Goal: Task Accomplishment & Management: Complete application form

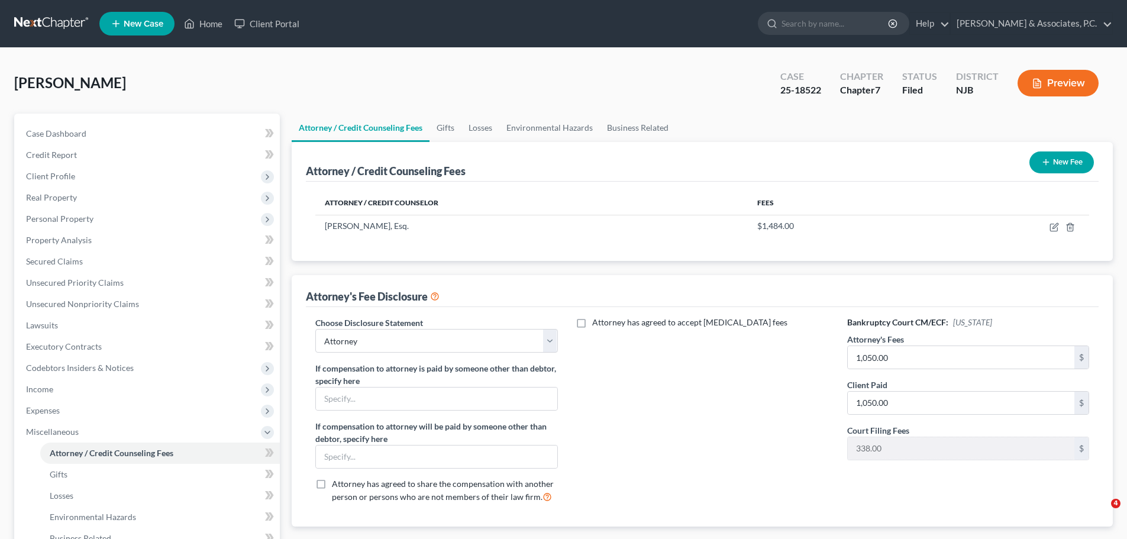
select select "0"
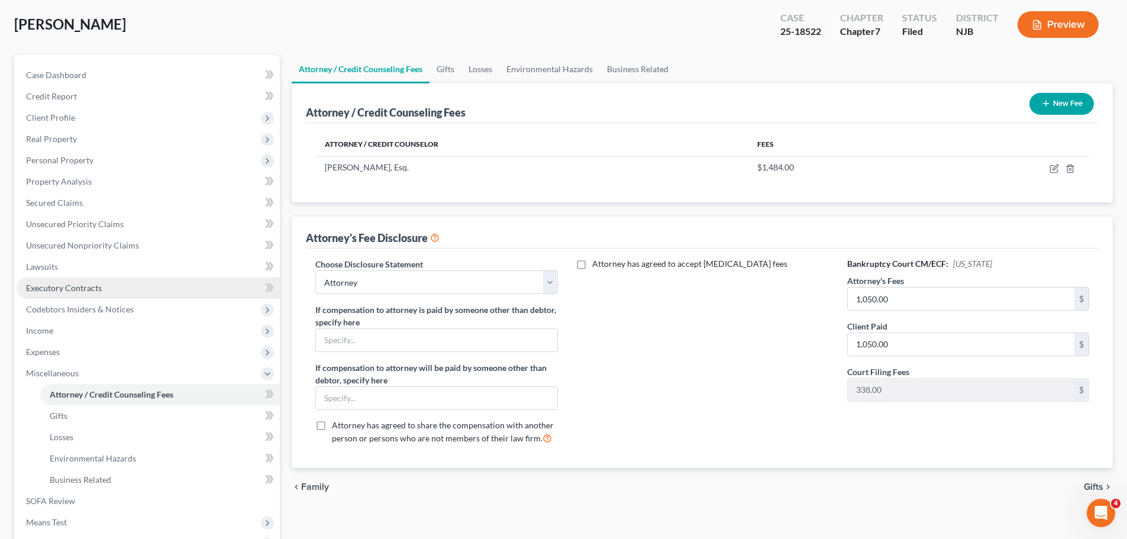
scroll to position [178, 0]
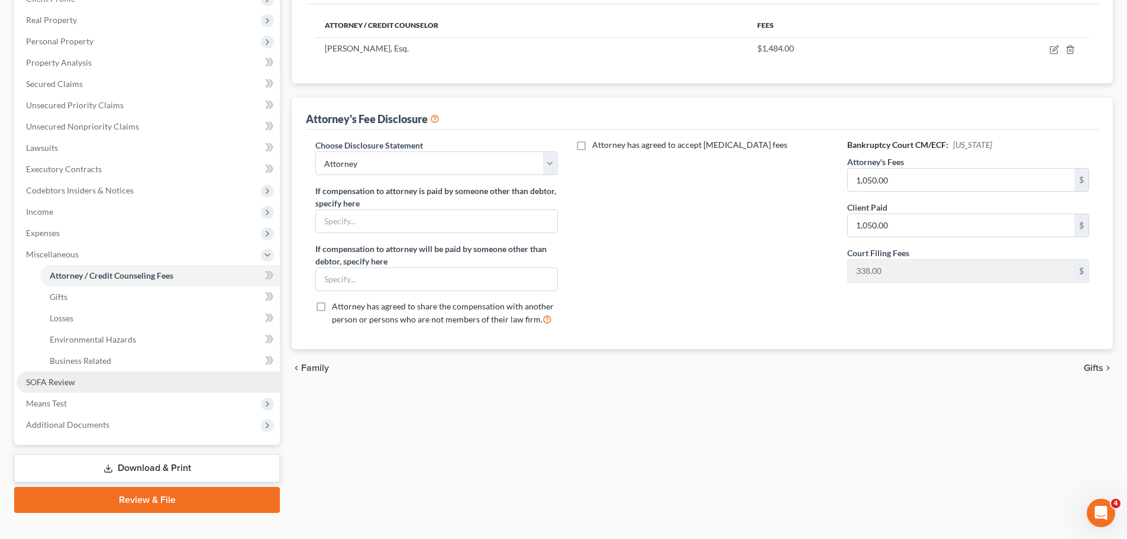
drag, startPoint x: 62, startPoint y: 403, endPoint x: 181, endPoint y: 385, distance: 120.9
click at [62, 403] on span "Means Test" at bounding box center [46, 403] width 41 height 10
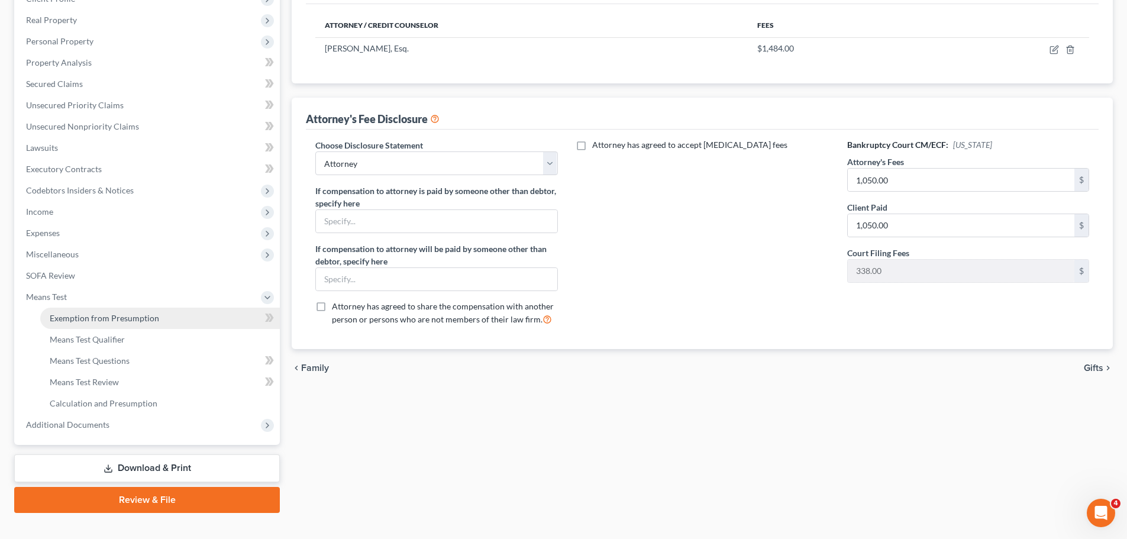
click at [94, 318] on span "Exemption from Presumption" at bounding box center [104, 318] width 109 height 10
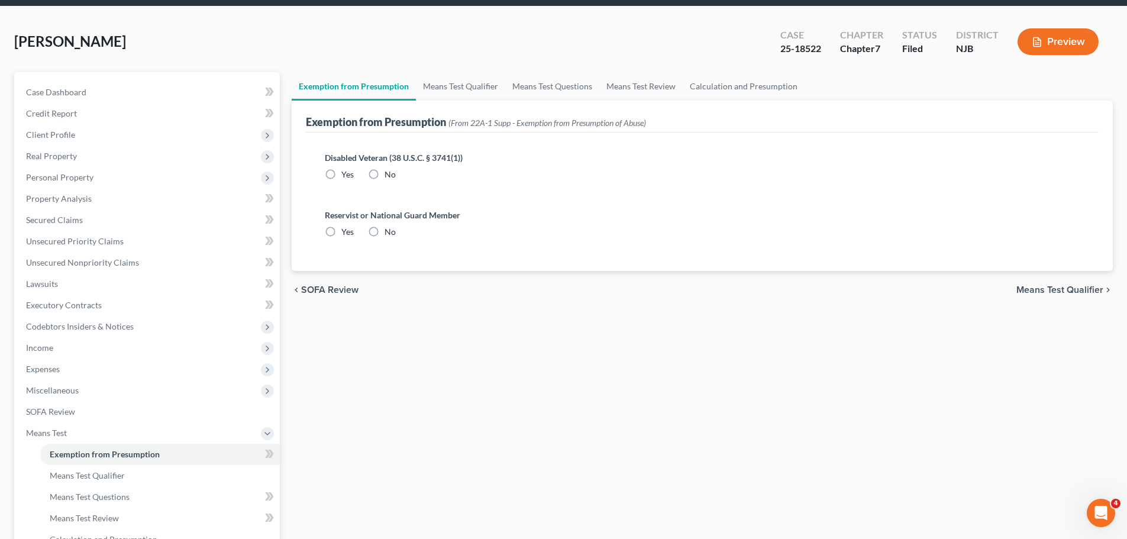
scroll to position [2, 0]
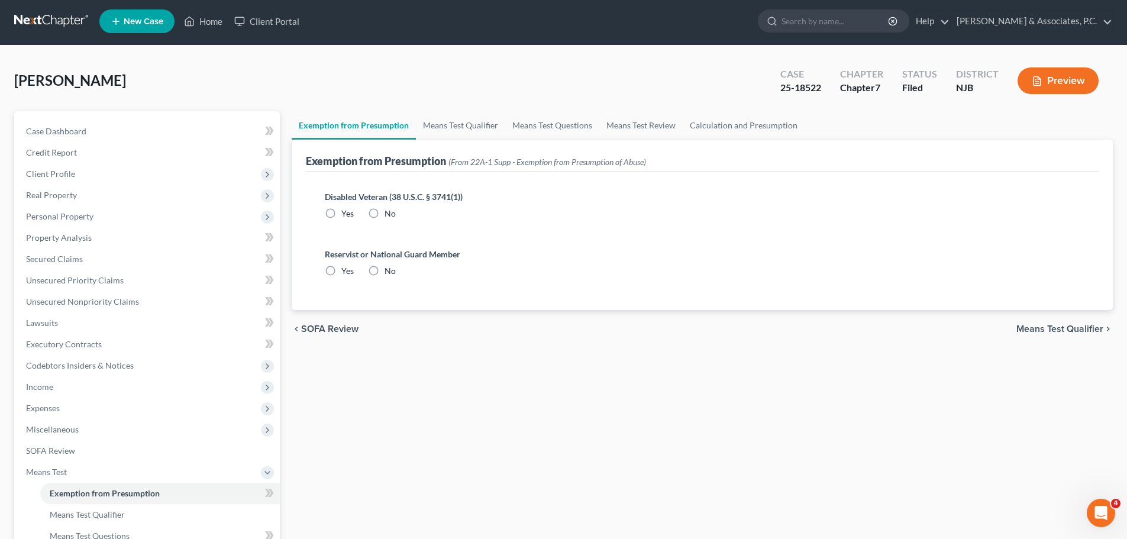
radio input "true"
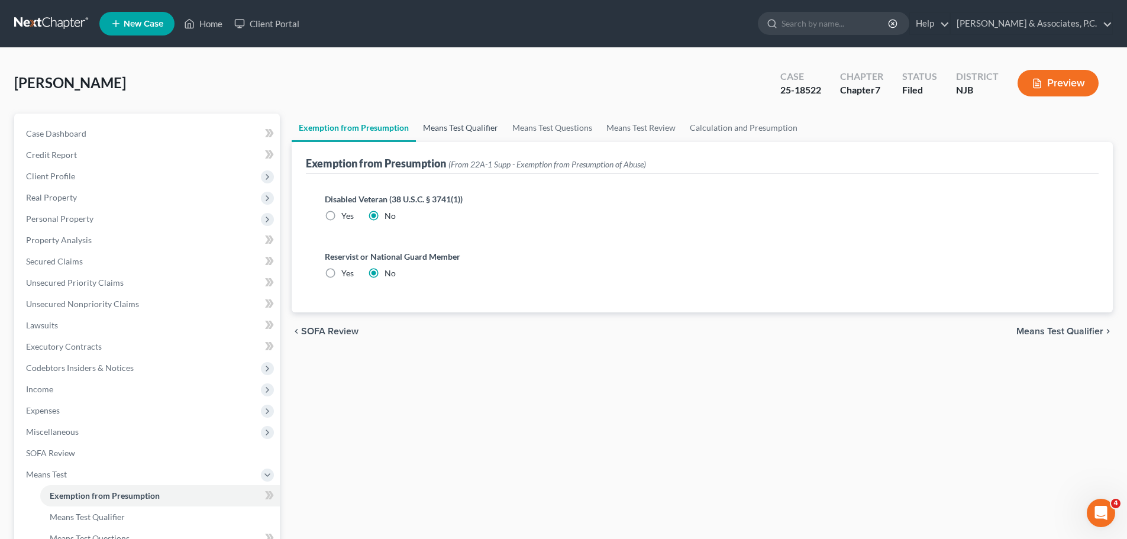
click at [468, 125] on link "Means Test Qualifier" at bounding box center [460, 128] width 89 height 28
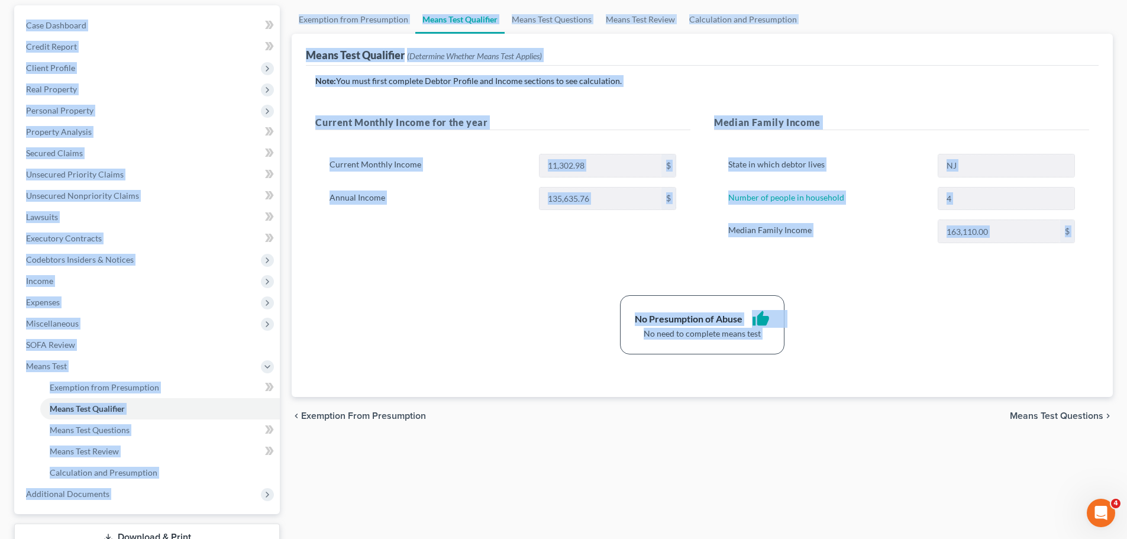
scroll to position [118, 0]
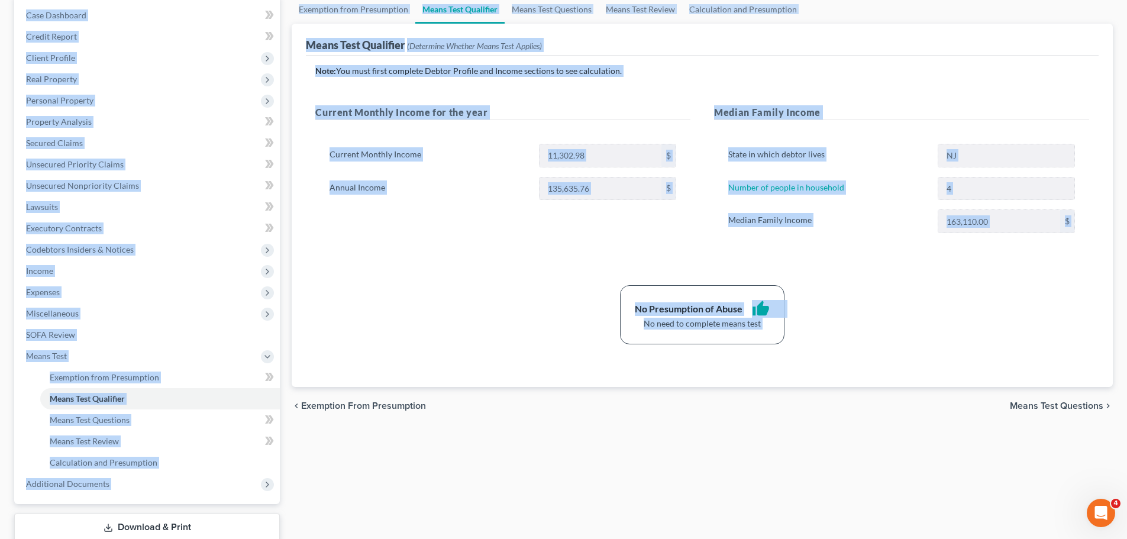
drag, startPoint x: 14, startPoint y: 70, endPoint x: 795, endPoint y: 408, distance: 851.9
click at [797, 408] on div "[PERSON_NAME] Upgraded Case 25-18522 Chapter Chapter 7 Status [GEOGRAPHIC_DATA]…" at bounding box center [563, 263] width 1127 height 666
copy div "[GEOGRAPHIC_DATA][PERSON_NAME] Upgraded Case 25-18522 Chapter Chapter 7 Status …"
click at [483, 311] on div "No Presumption of Abuse thumb_up No need to complete means test" at bounding box center [703, 314] width 786 height 59
click at [410, 268] on div "Note: You must first complete Debtor Profile and Income sections to see calcula…" at bounding box center [702, 204] width 774 height 279
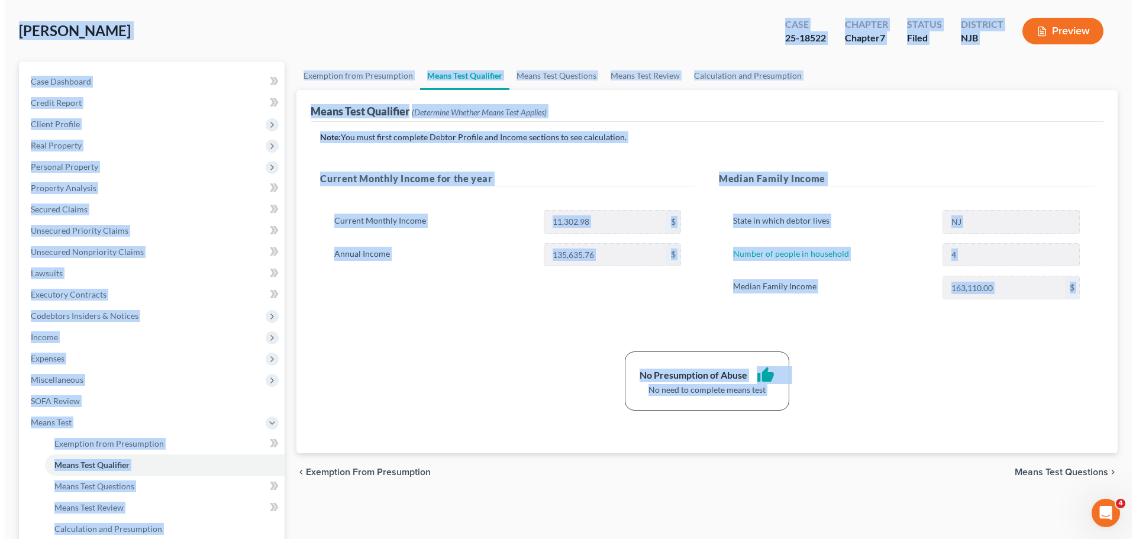
scroll to position [0, 0]
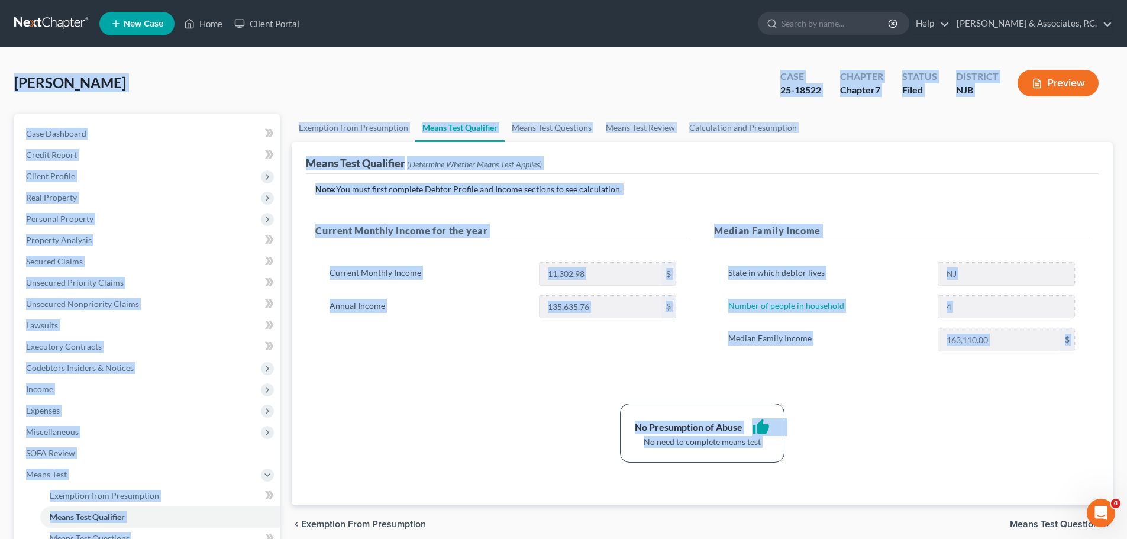
click at [961, 146] on div "Means Test Qualifier (Determine Whether Means Test Applies)" at bounding box center [702, 158] width 793 height 32
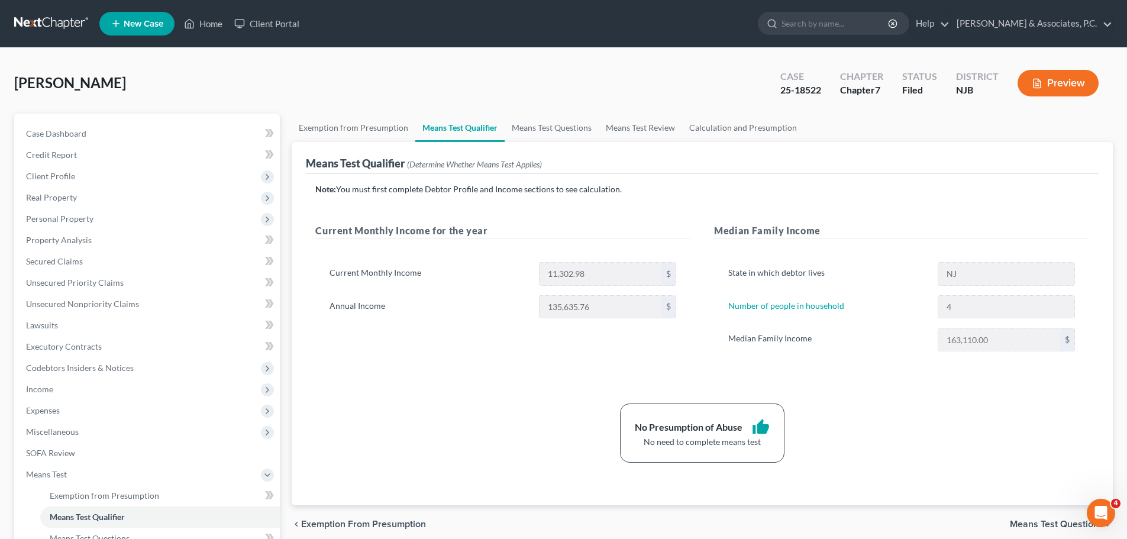
click at [1061, 92] on button "Preview" at bounding box center [1058, 83] width 81 height 27
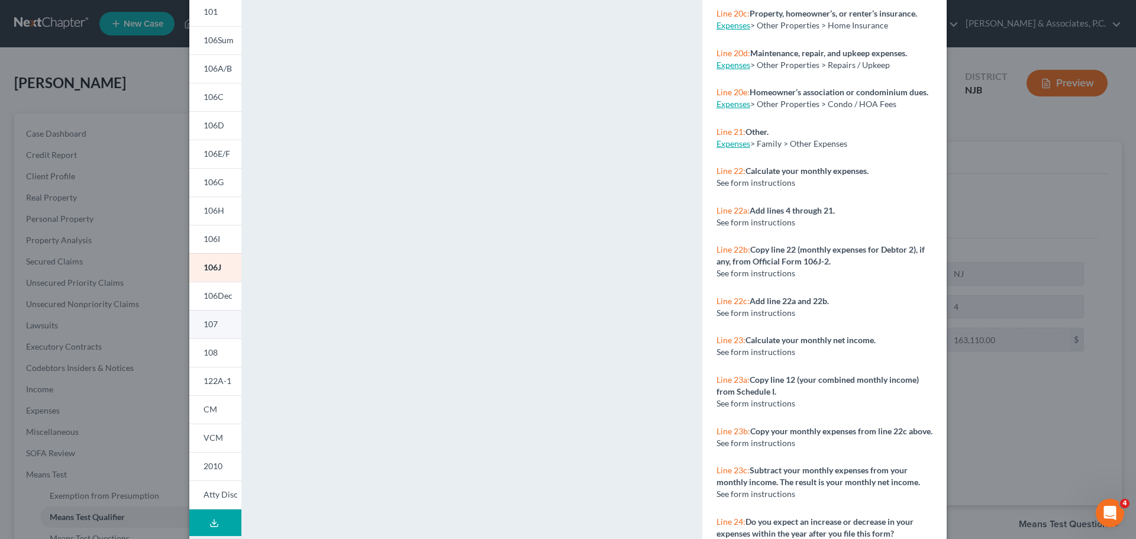
scroll to position [128, 0]
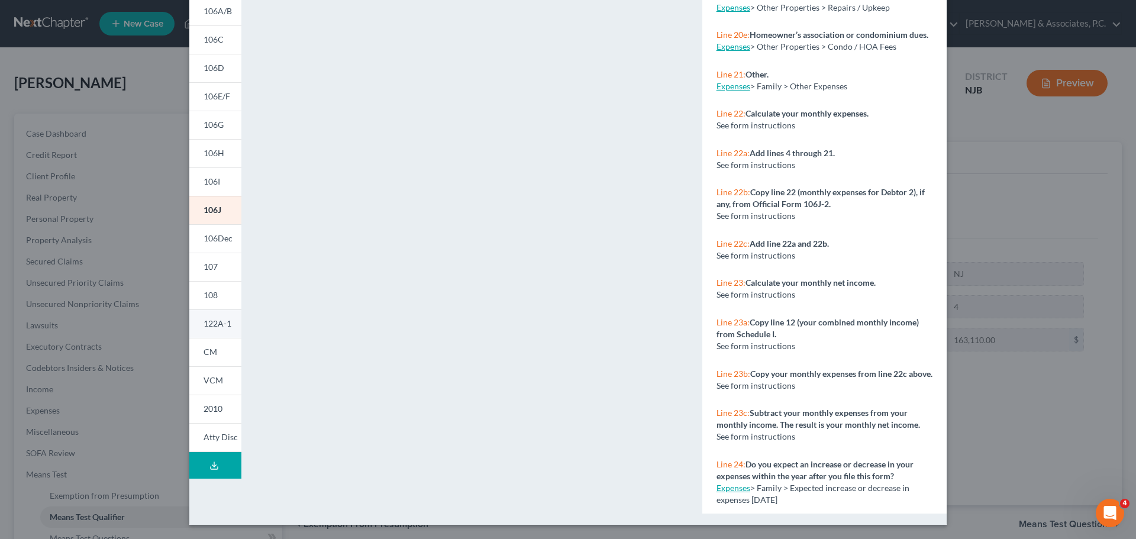
click at [212, 325] on span "122A-1" at bounding box center [218, 323] width 28 height 10
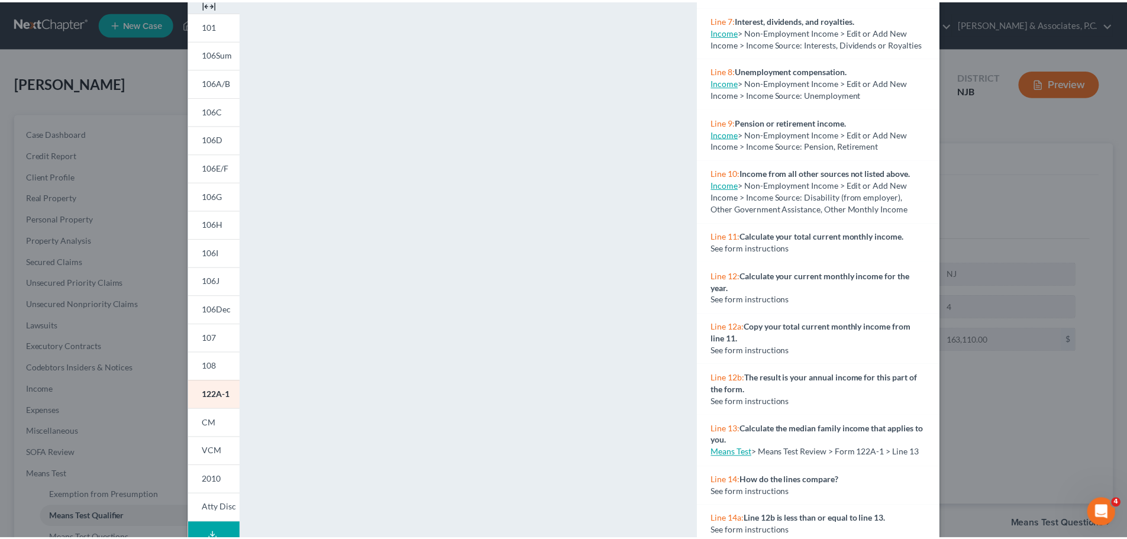
scroll to position [0, 0]
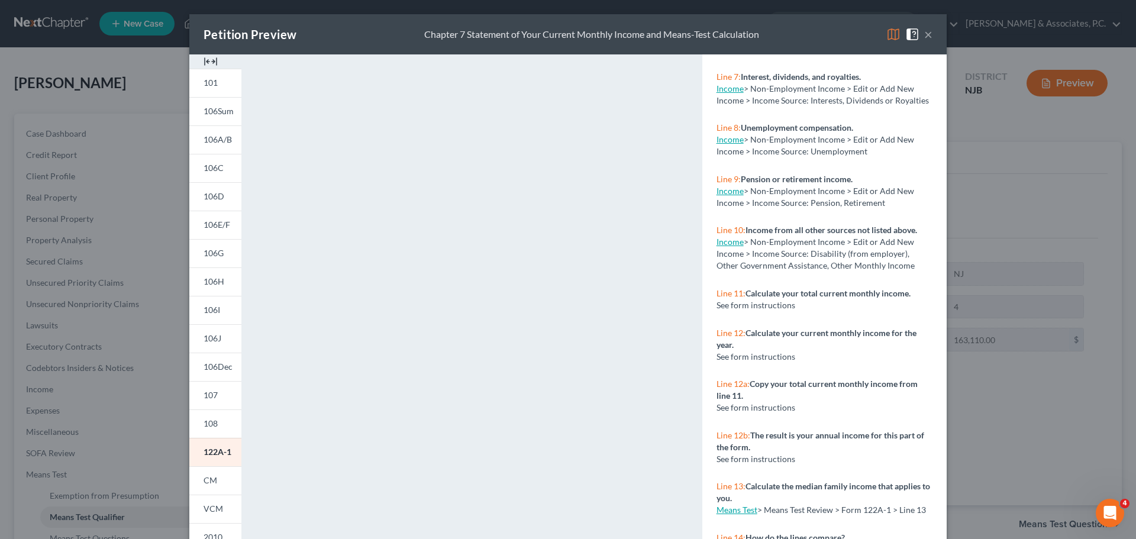
click at [926, 29] on button "×" at bounding box center [928, 34] width 8 height 14
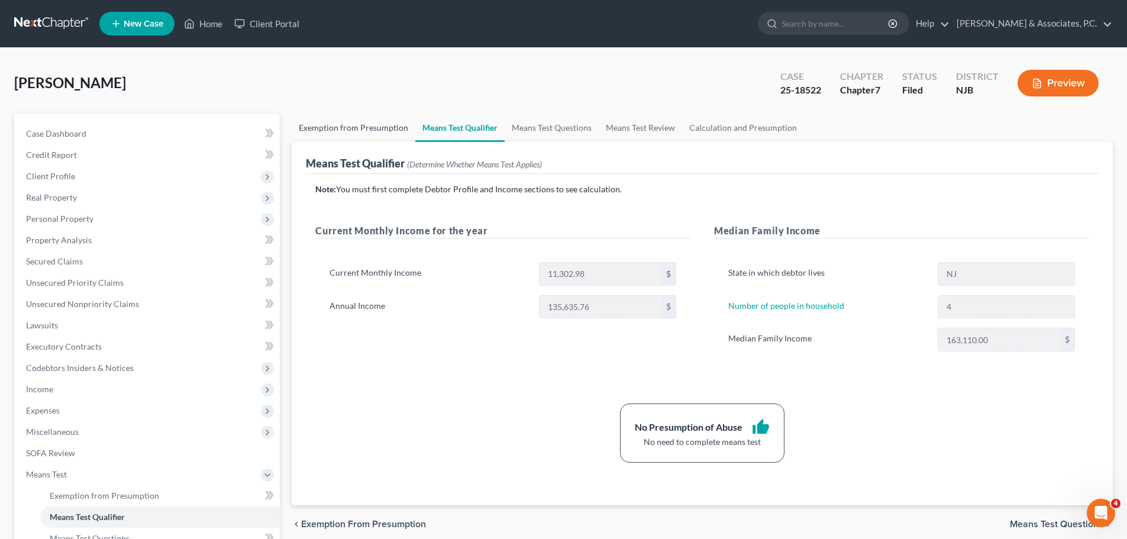
click at [346, 124] on link "Exemption from Presumption" at bounding box center [354, 128] width 124 height 28
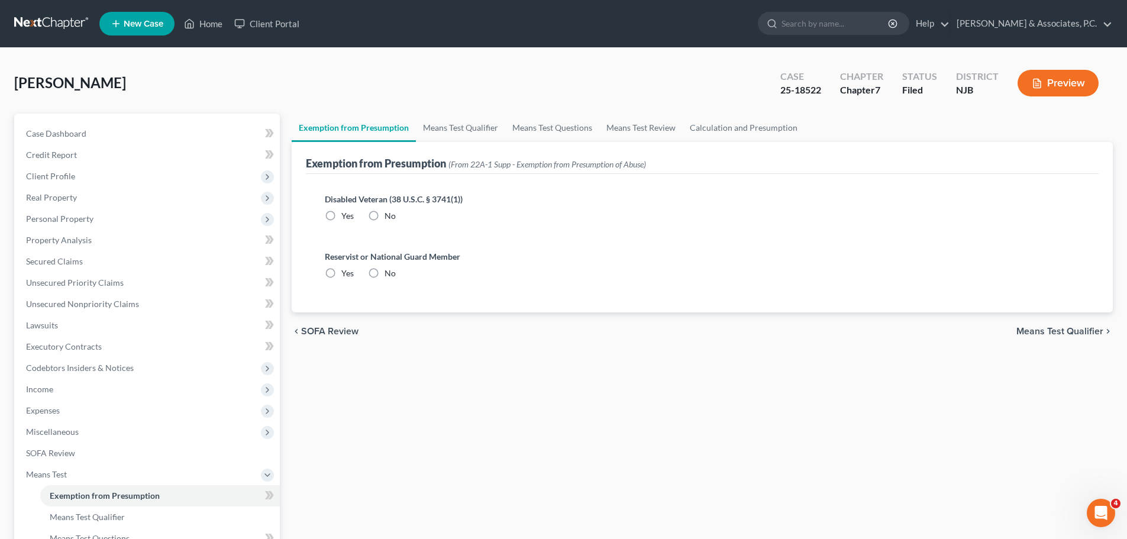
radio input "true"
click at [460, 132] on link "Means Test Qualifier" at bounding box center [460, 128] width 89 height 28
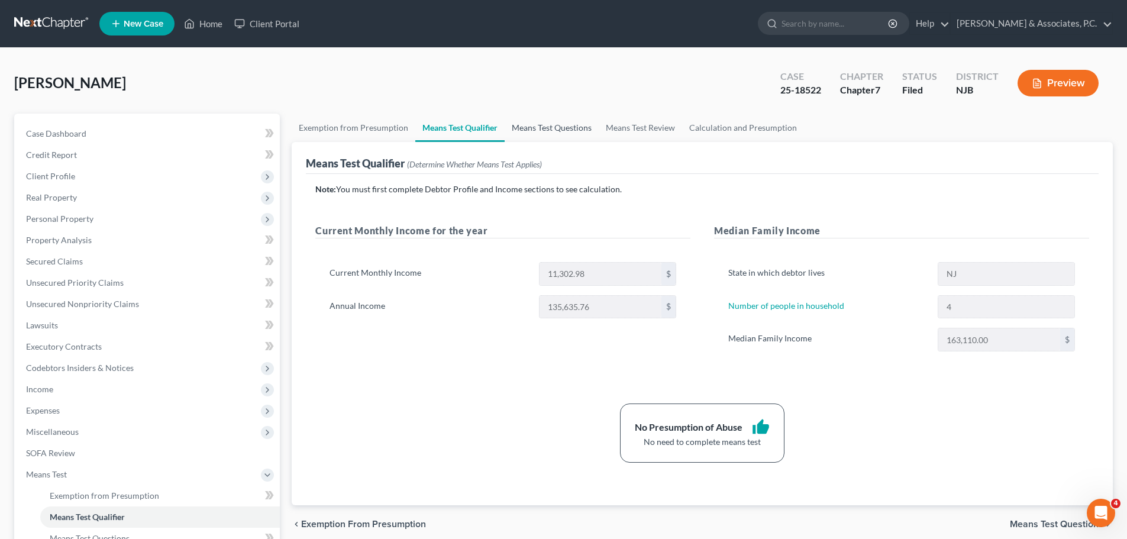
click at [580, 129] on link "Means Test Questions" at bounding box center [552, 128] width 94 height 28
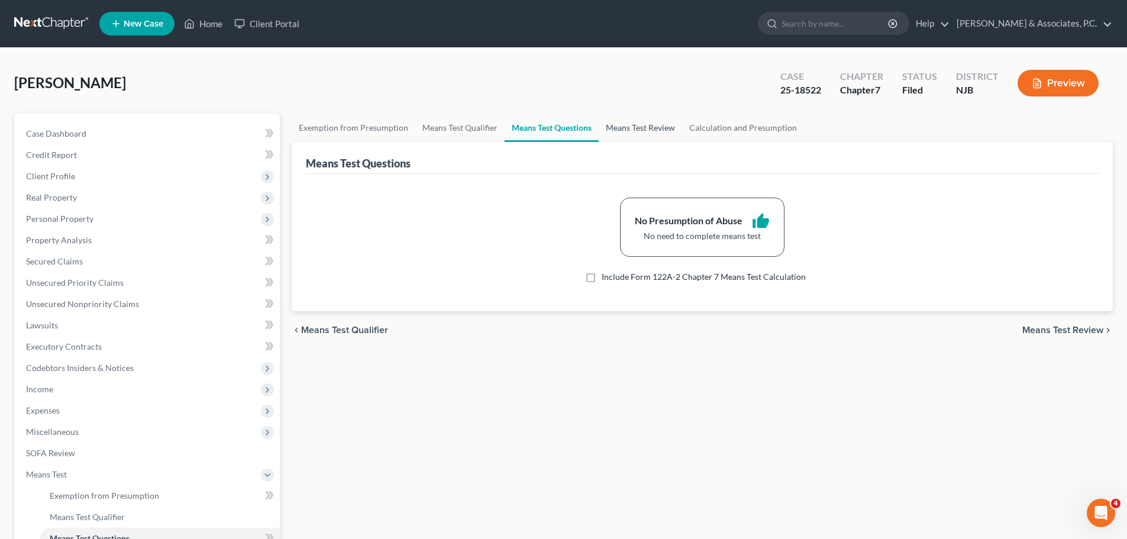
click at [634, 128] on link "Means Test Review" at bounding box center [640, 128] width 83 height 28
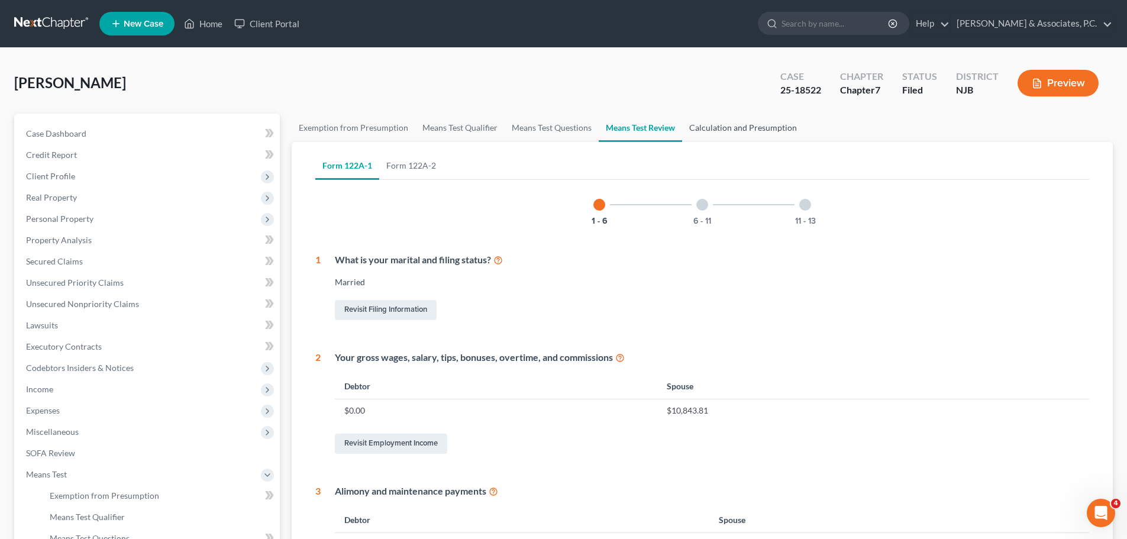
click at [758, 130] on link "Calculation and Presumption" at bounding box center [743, 128] width 122 height 28
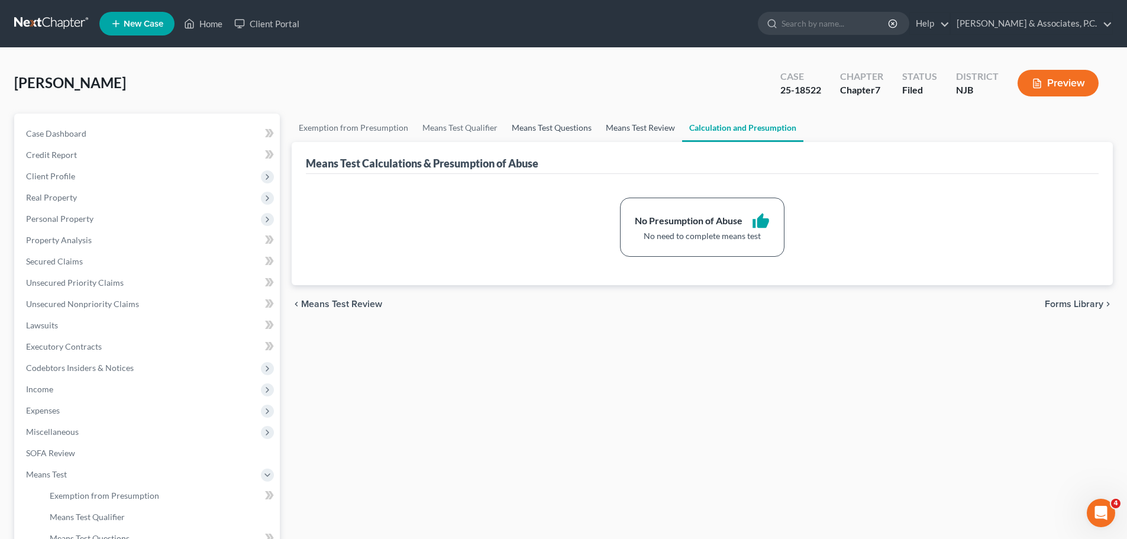
click at [571, 121] on link "Means Test Questions" at bounding box center [552, 128] width 94 height 28
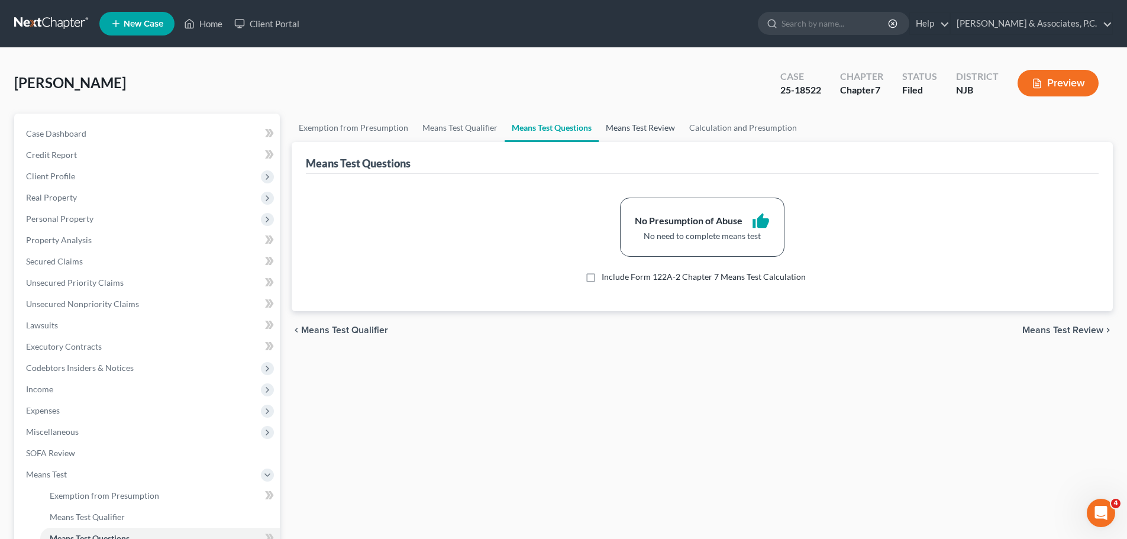
click at [649, 133] on link "Means Test Review" at bounding box center [640, 128] width 83 height 28
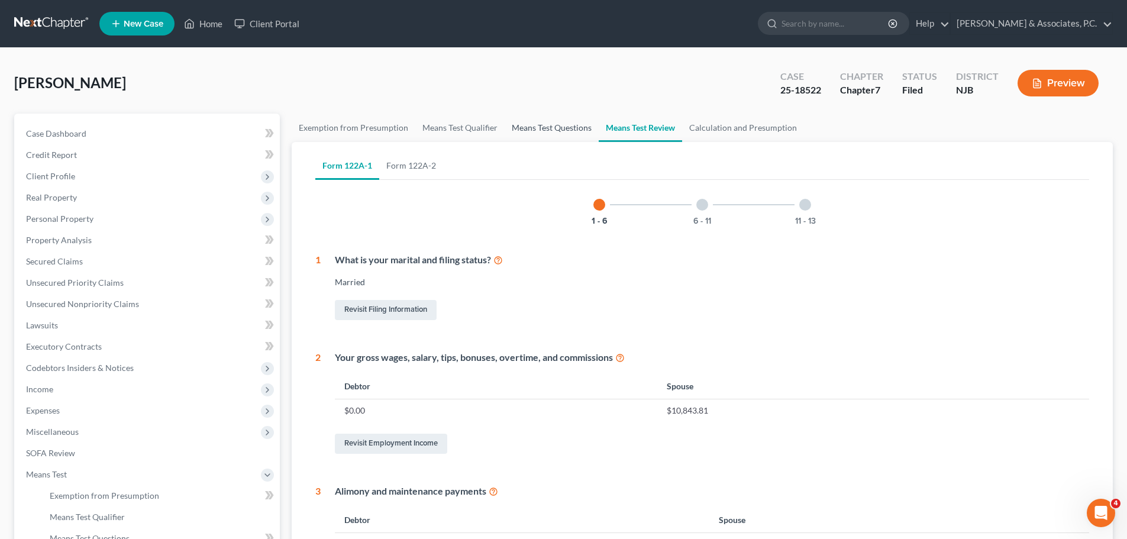
click at [550, 120] on link "Means Test Questions" at bounding box center [552, 128] width 94 height 28
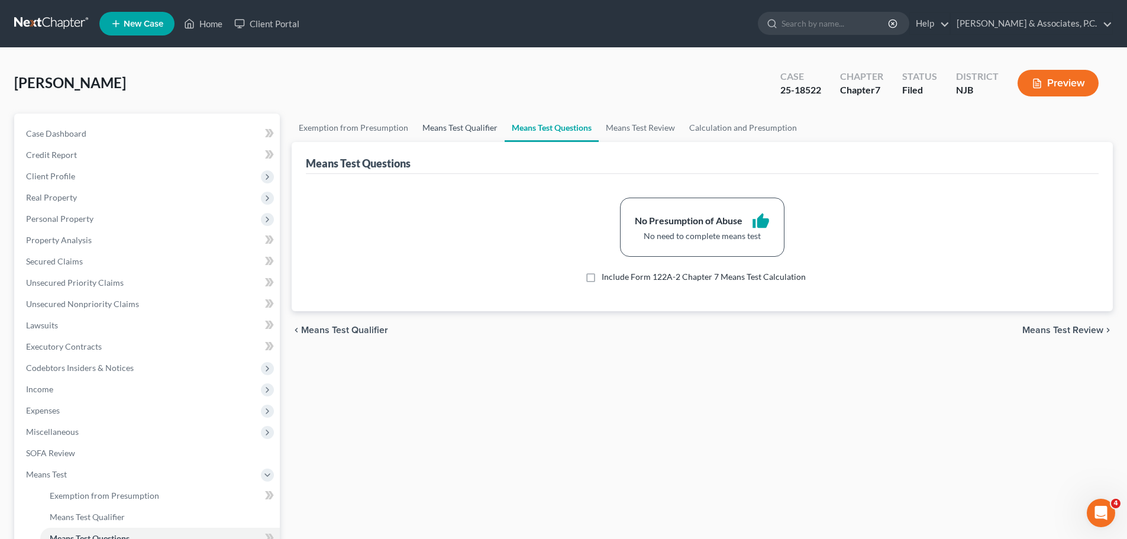
click at [473, 127] on link "Means Test Qualifier" at bounding box center [459, 128] width 89 height 28
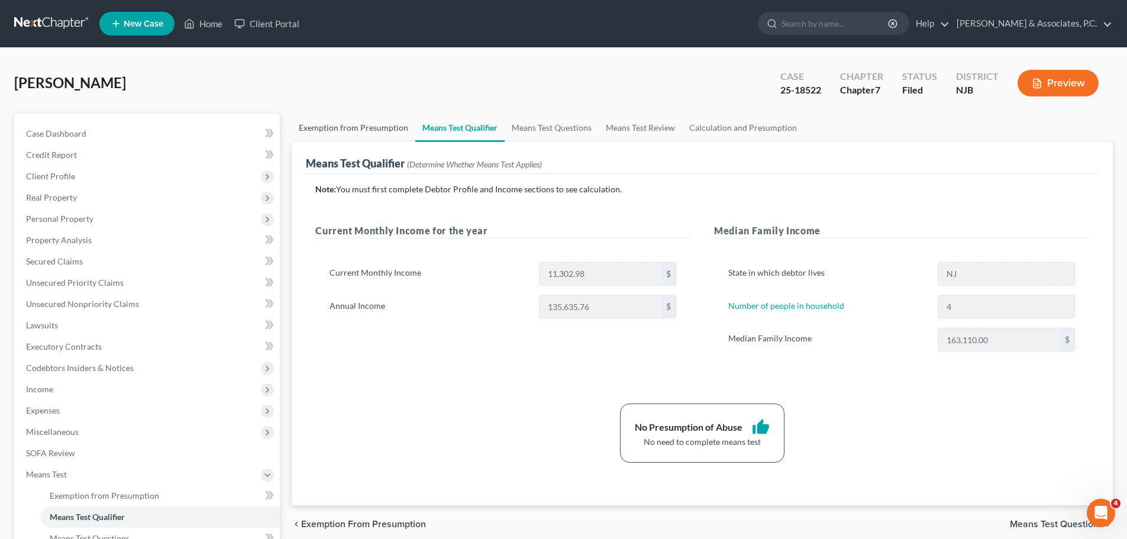
click at [350, 126] on link "Exemption from Presumption" at bounding box center [354, 128] width 124 height 28
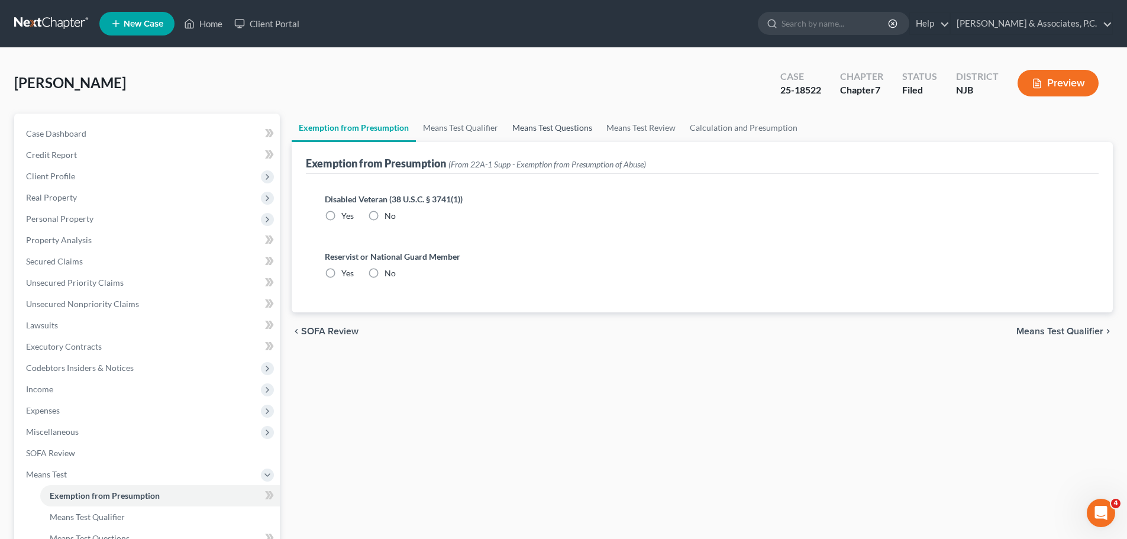
radio input "true"
click at [459, 127] on link "Means Test Qualifier" at bounding box center [460, 128] width 89 height 28
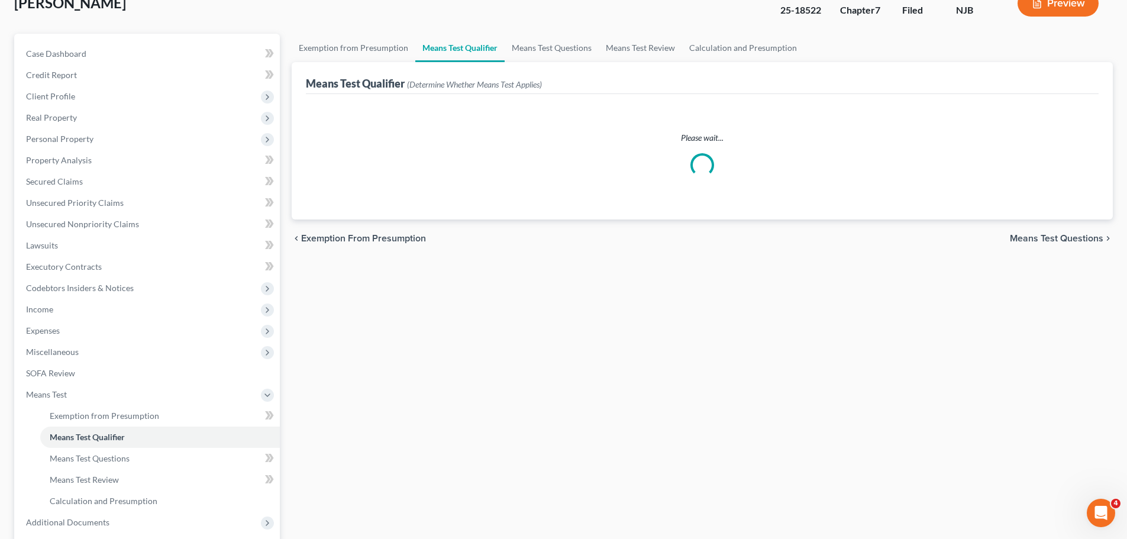
scroll to position [196, 0]
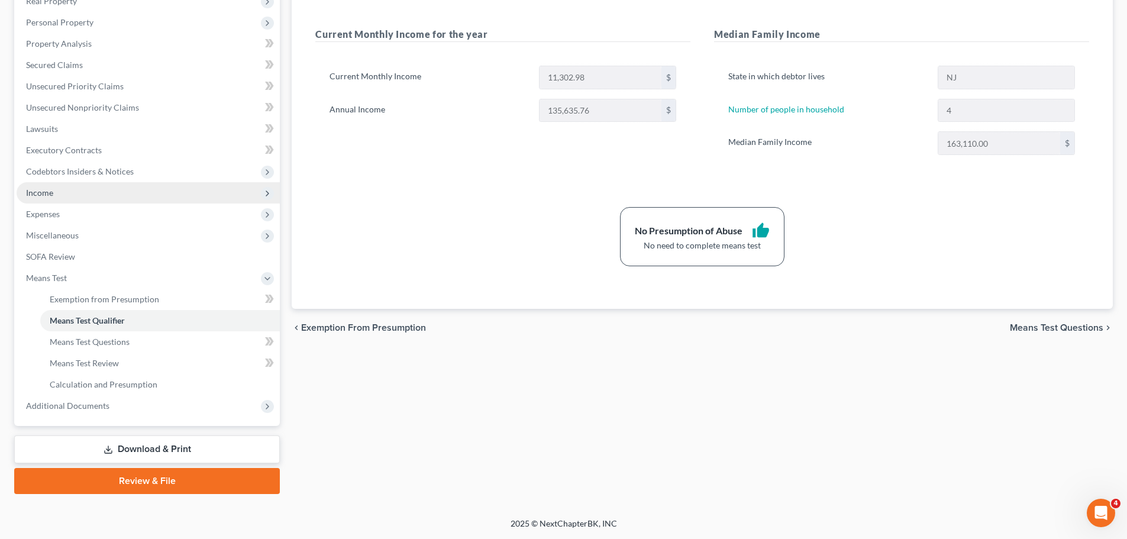
click at [44, 195] on span "Income" at bounding box center [39, 193] width 27 height 10
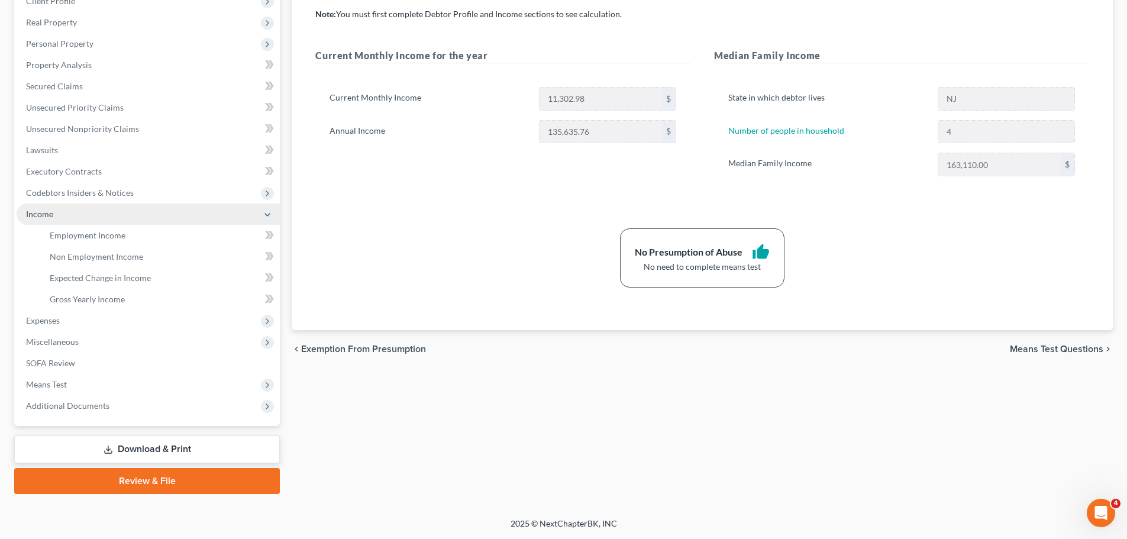
scroll to position [175, 0]
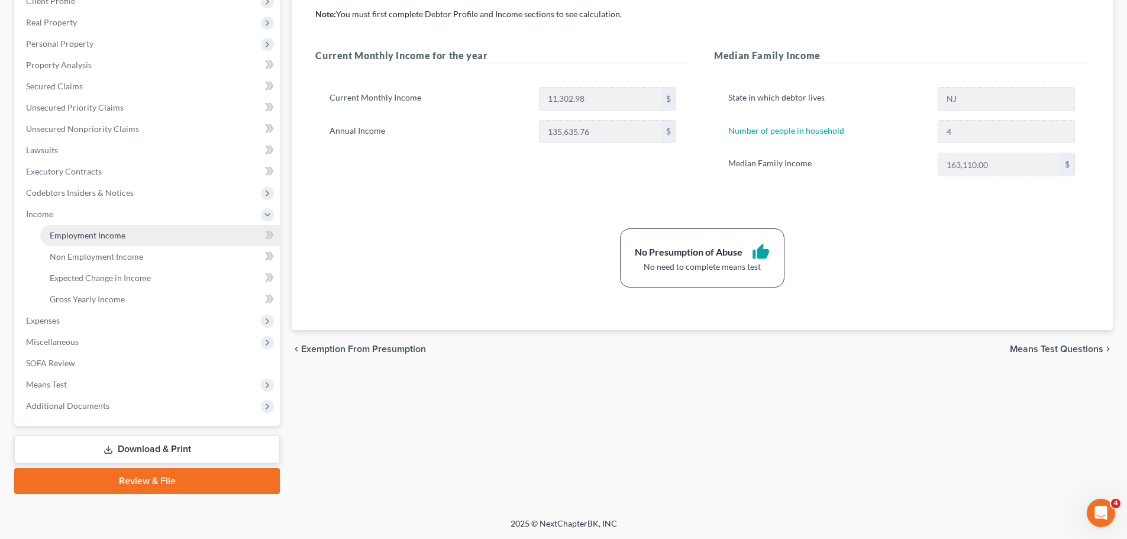
click at [88, 234] on span "Employment Income" at bounding box center [88, 235] width 76 height 10
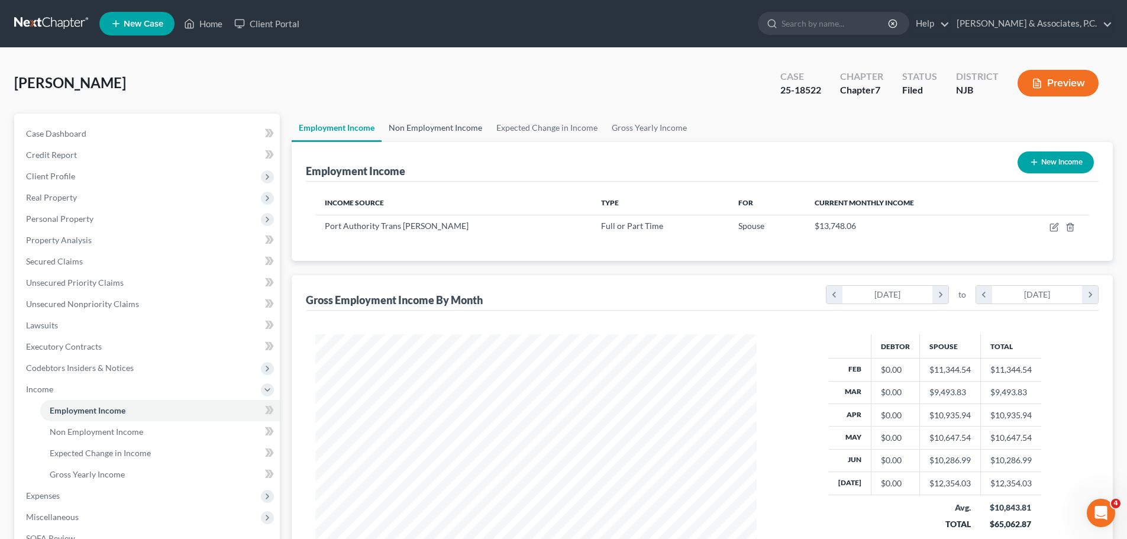
click at [431, 128] on link "Non Employment Income" at bounding box center [436, 128] width 108 height 28
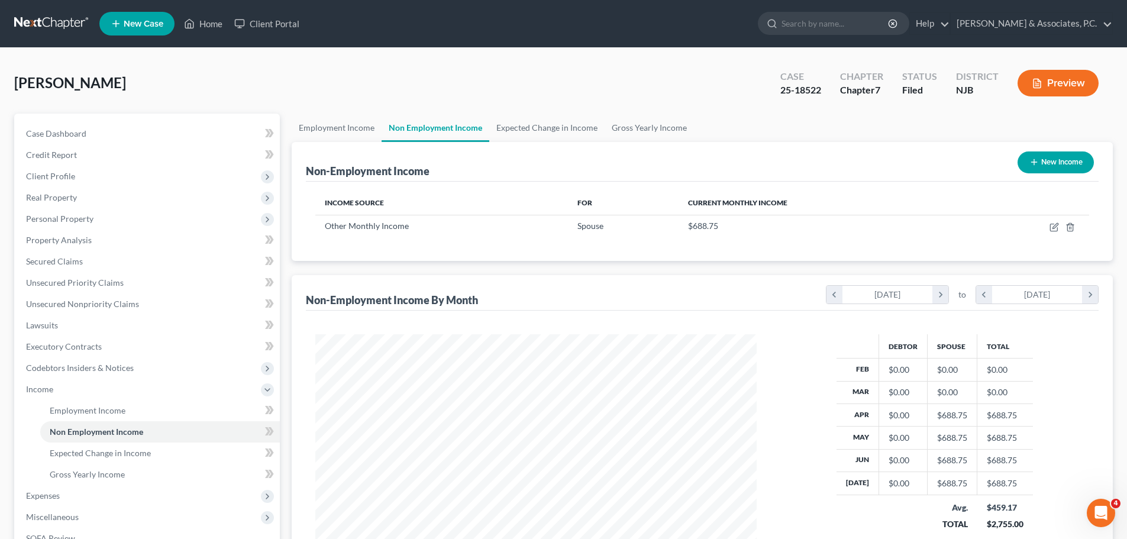
scroll to position [221, 465]
click at [553, 130] on link "Expected Change in Income" at bounding box center [546, 128] width 115 height 28
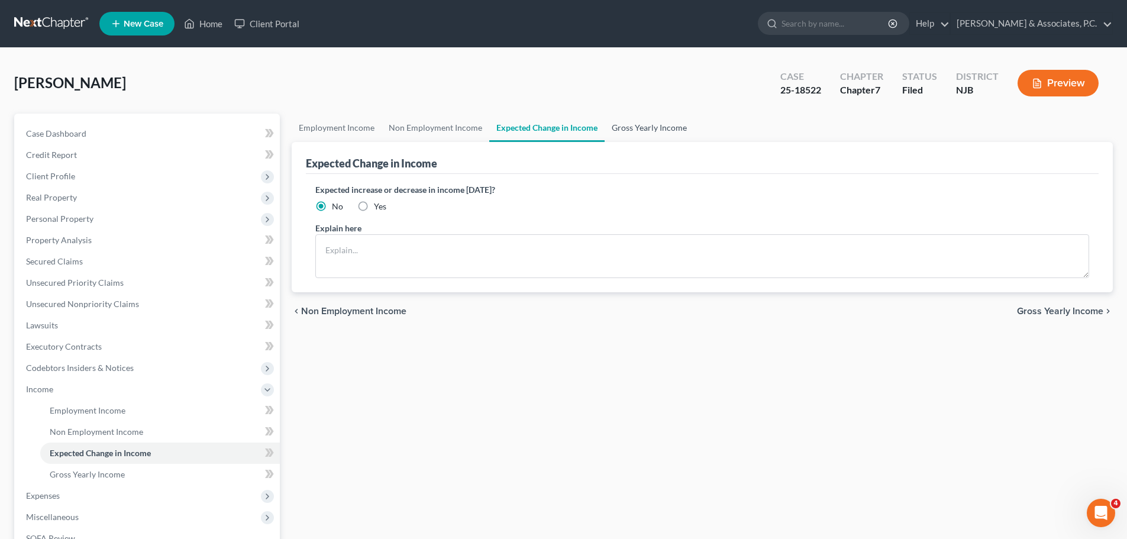
click at [649, 133] on link "Gross Yearly Income" at bounding box center [649, 128] width 89 height 28
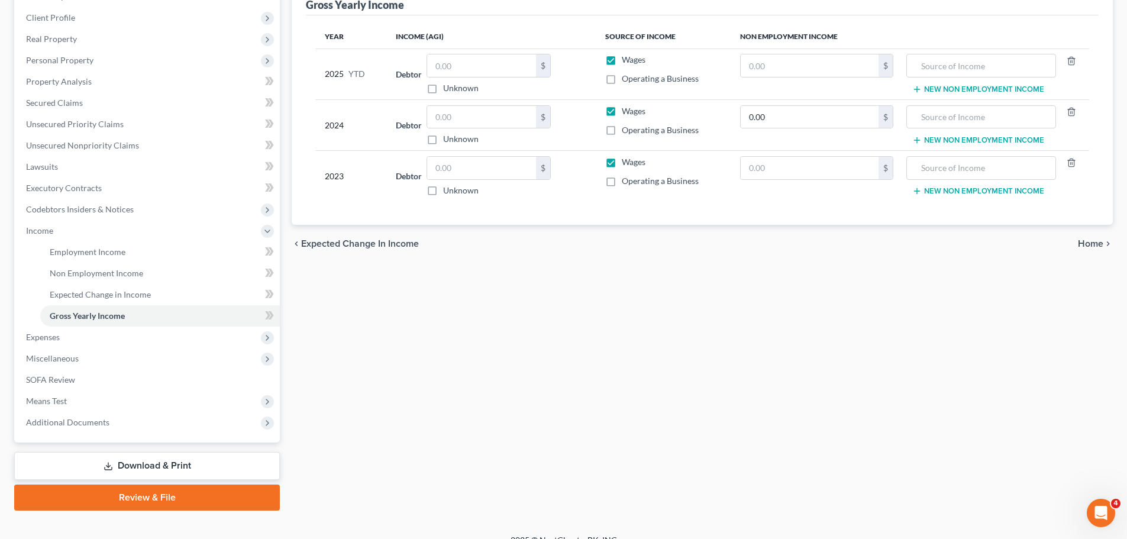
scroll to position [175, 0]
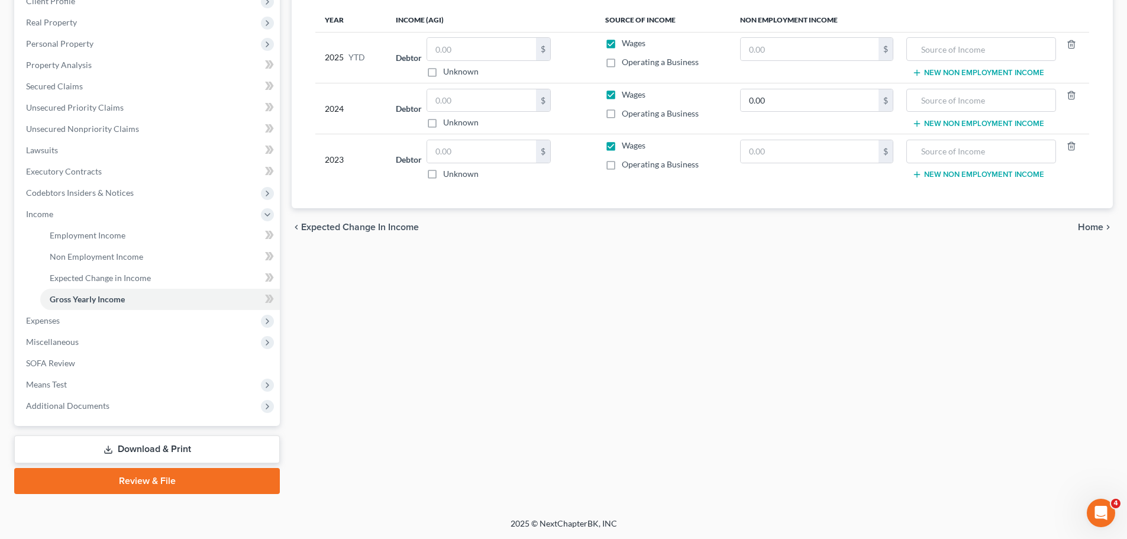
click at [342, 224] on span "Expected Change in Income" at bounding box center [360, 227] width 118 height 9
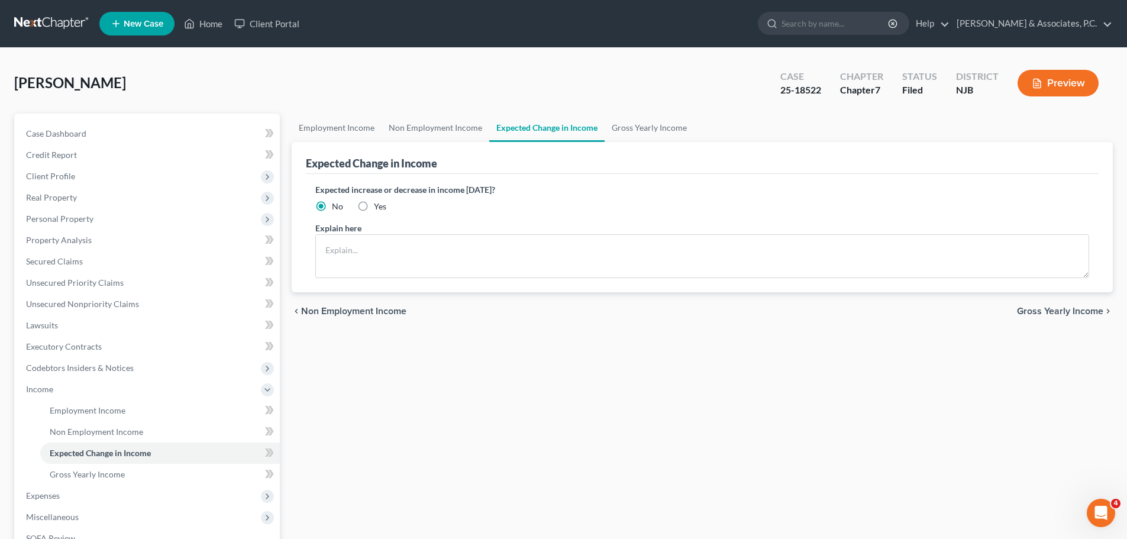
click at [348, 316] on span "Non Employment Income" at bounding box center [353, 311] width 105 height 9
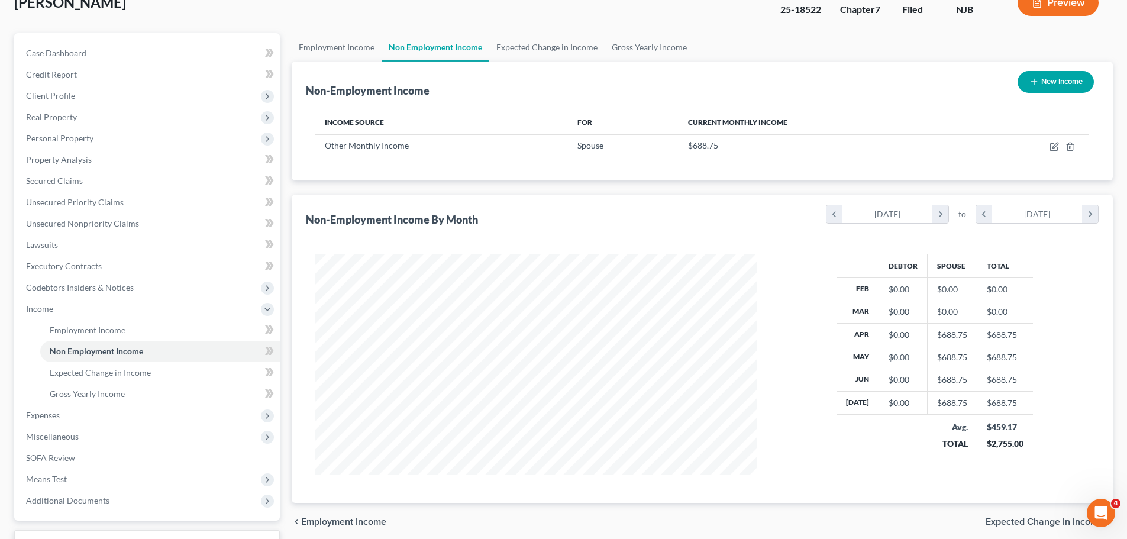
scroll to position [175, 0]
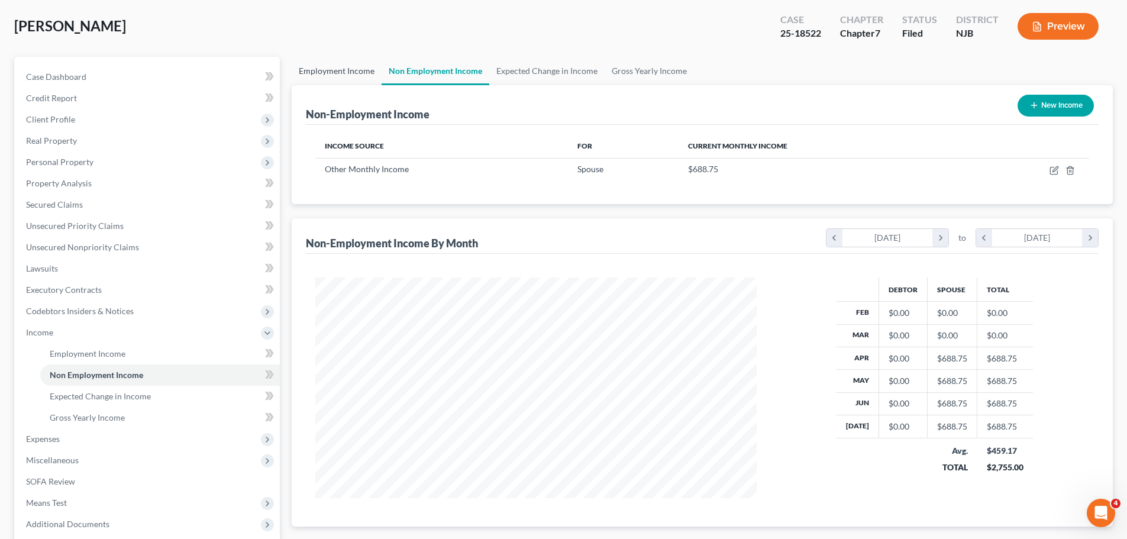
click at [333, 70] on link "Employment Income" at bounding box center [337, 71] width 90 height 28
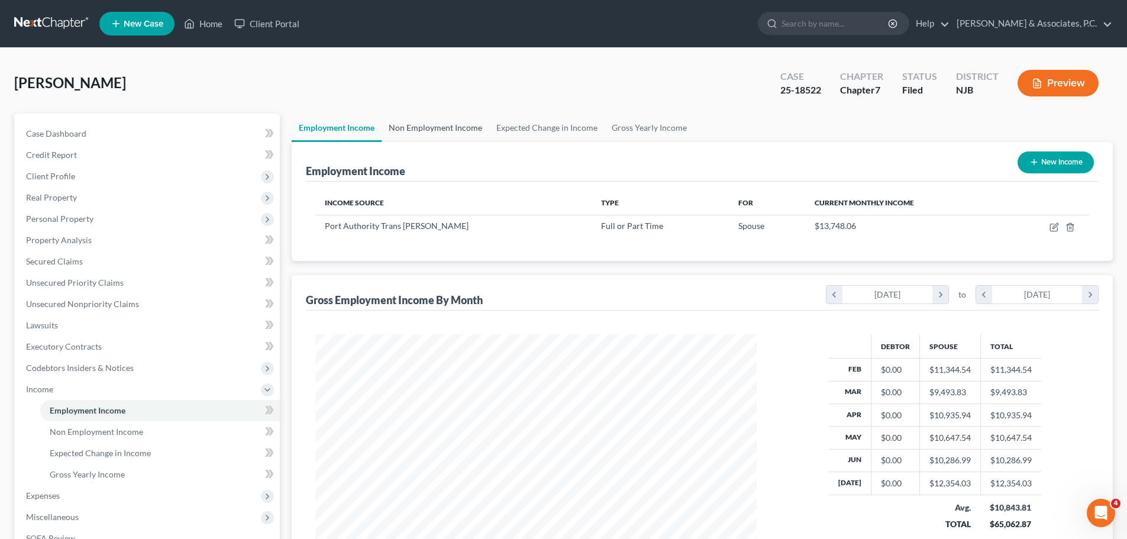
click at [467, 129] on link "Non Employment Income" at bounding box center [436, 128] width 108 height 28
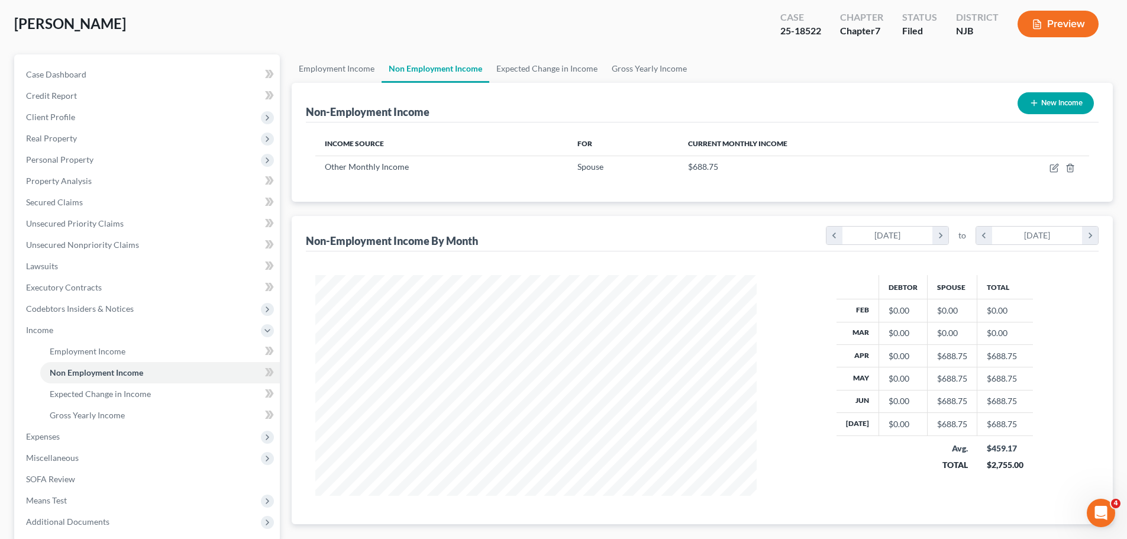
scroll to position [57, 0]
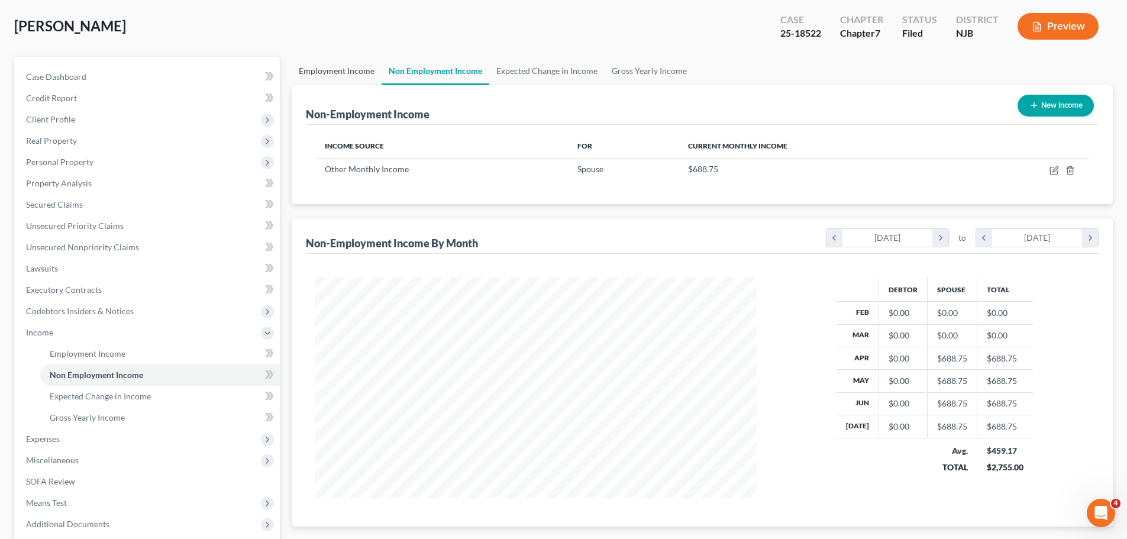
click at [327, 69] on link "Employment Income" at bounding box center [337, 71] width 90 height 28
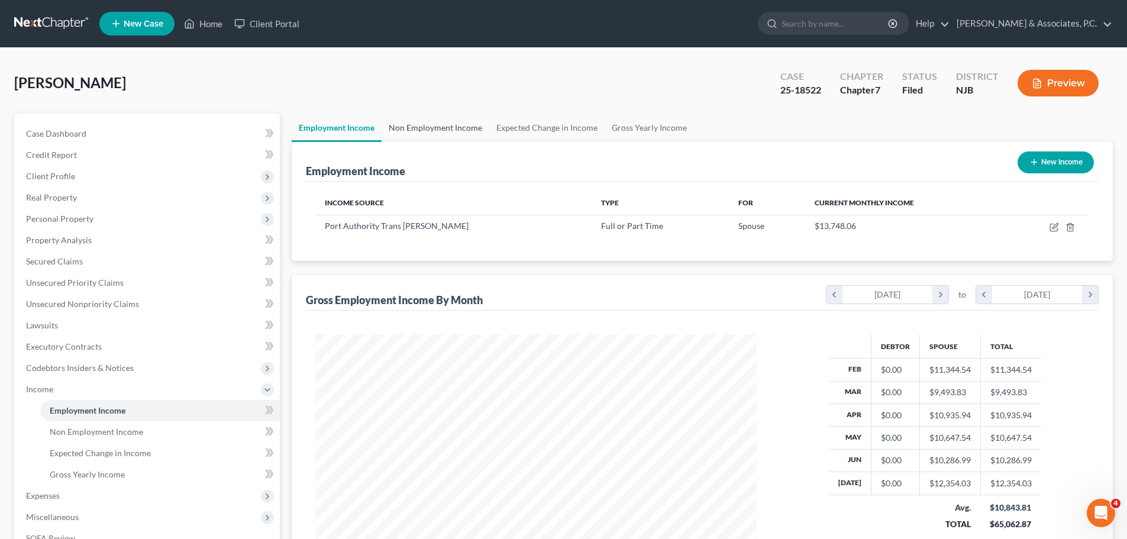
click at [436, 127] on link "Non Employment Income" at bounding box center [436, 128] width 108 height 28
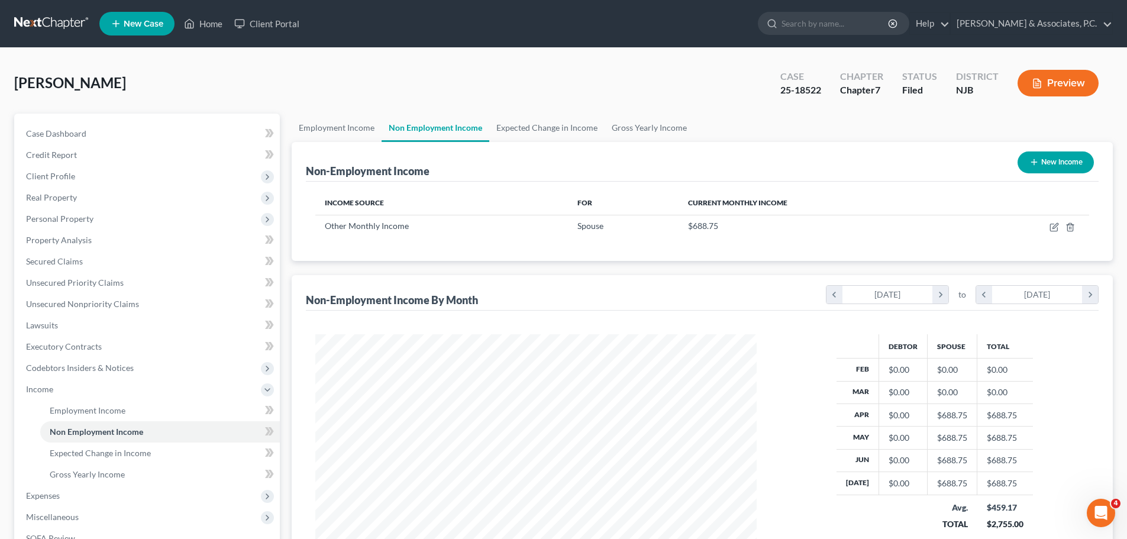
scroll to position [221, 465]
click at [339, 123] on link "Employment Income" at bounding box center [337, 128] width 90 height 28
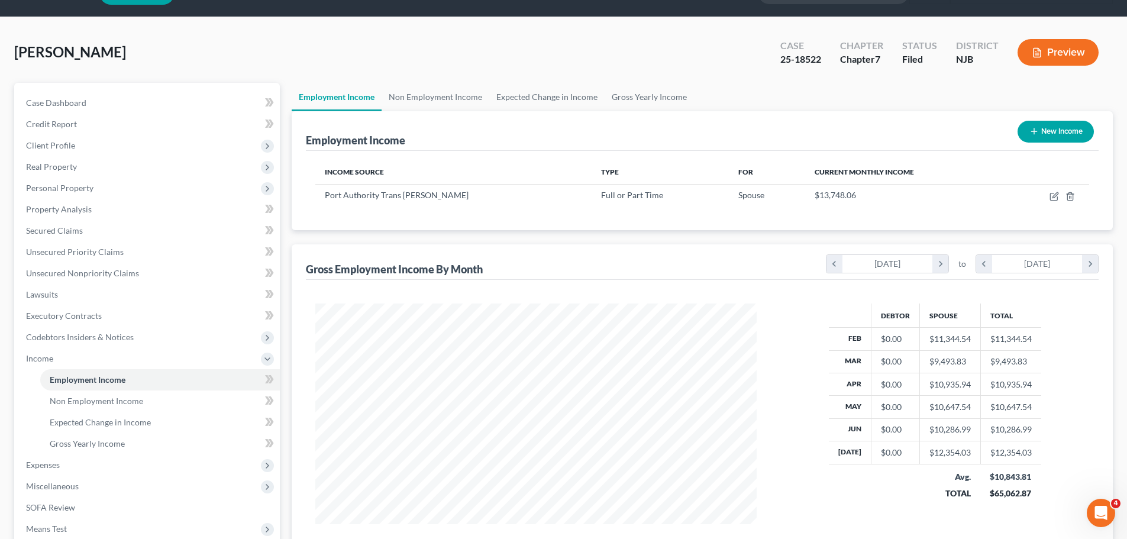
scroll to position [59, 0]
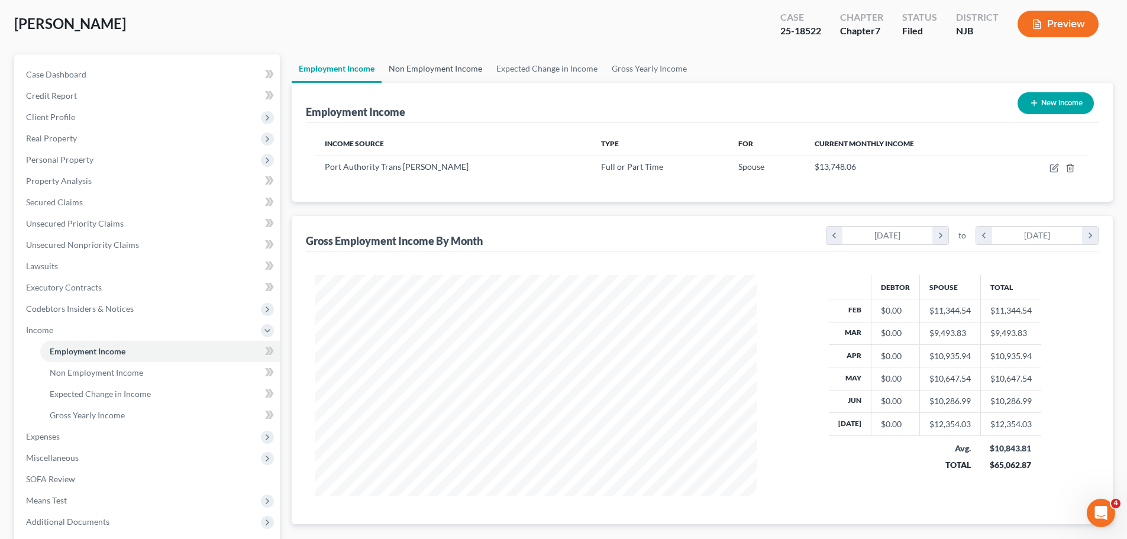
click at [426, 67] on link "Non Employment Income" at bounding box center [436, 68] width 108 height 28
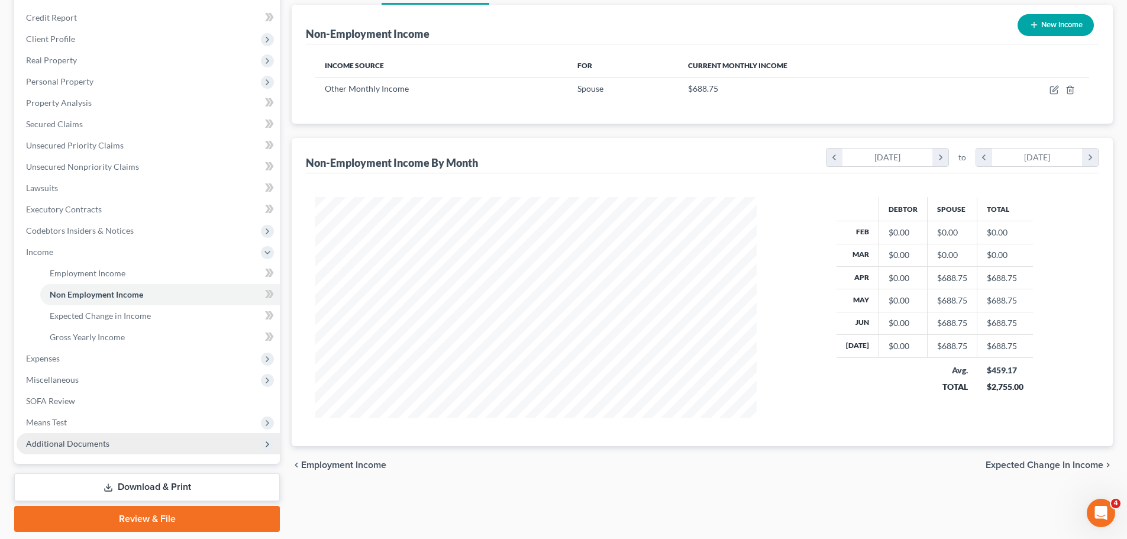
scroll to position [175, 0]
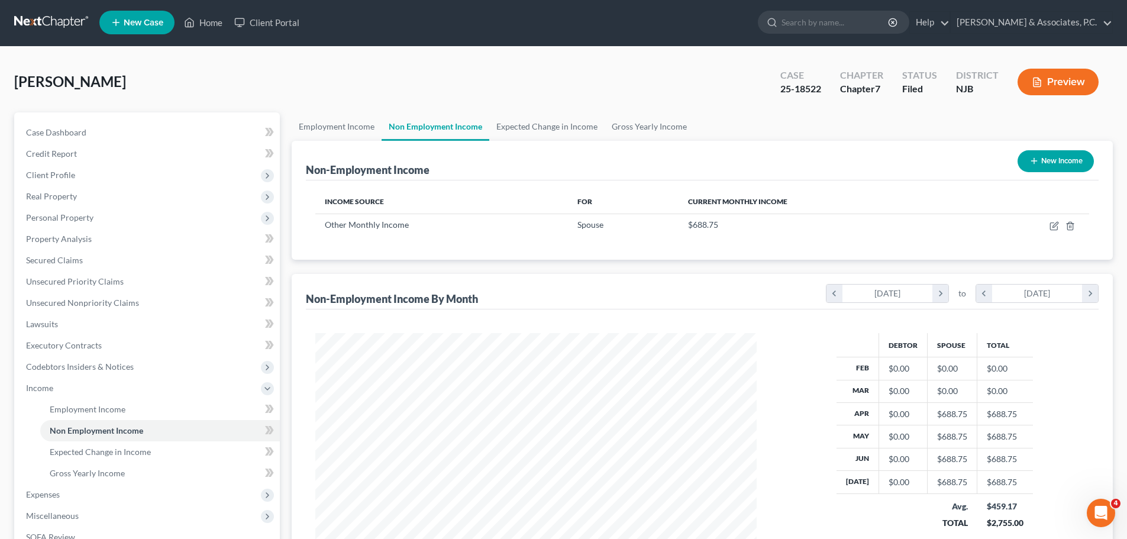
scroll to position [0, 0]
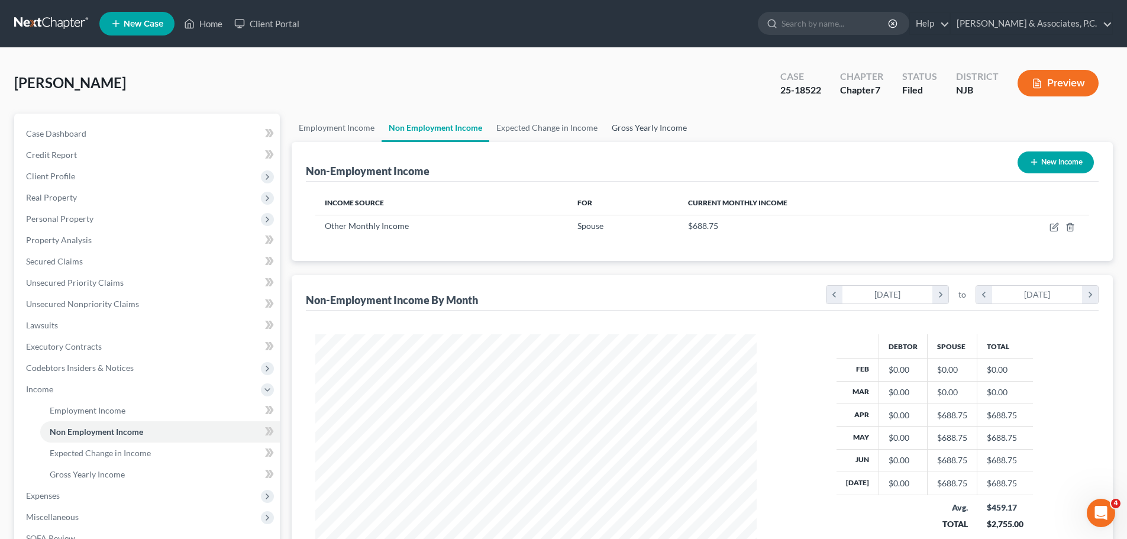
click at [634, 127] on link "Gross Yearly Income" at bounding box center [649, 128] width 89 height 28
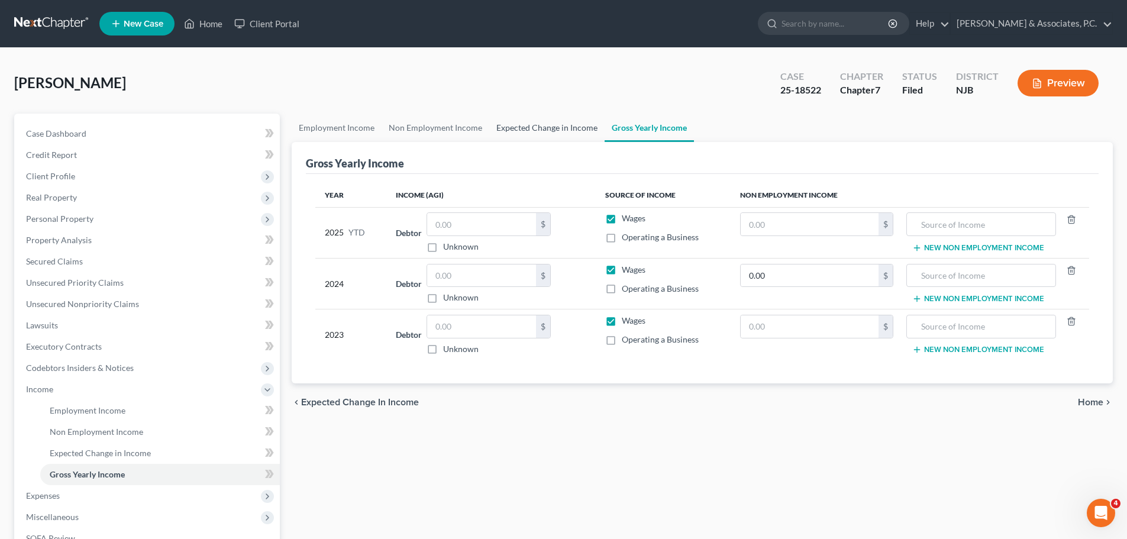
click at [554, 127] on link "Expected Change in Income" at bounding box center [546, 128] width 115 height 28
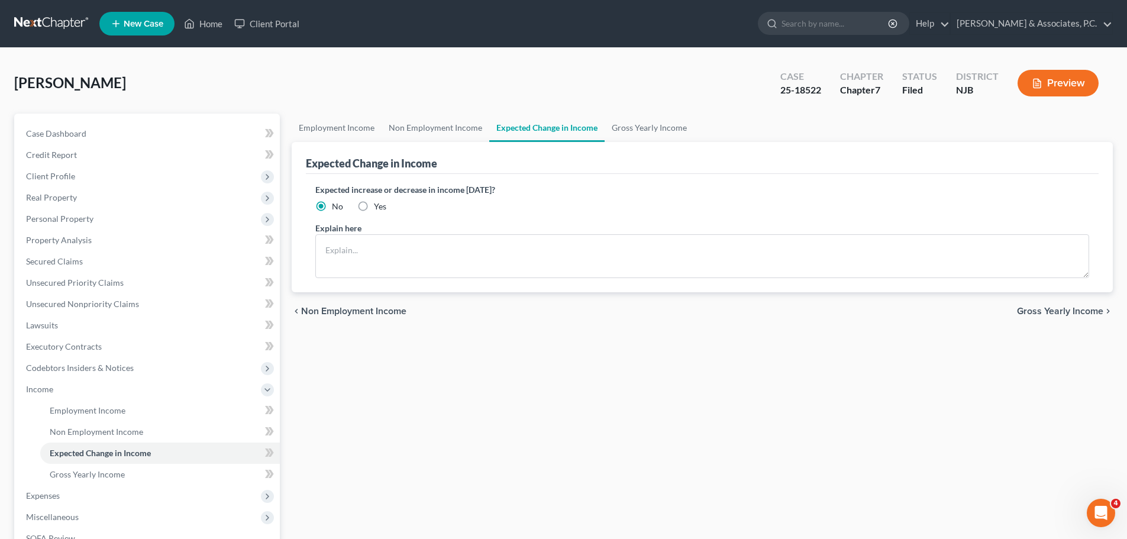
click at [627, 51] on div "[PERSON_NAME] Upgraded Case 25-18522 Chapter Chapter 7 Status [GEOGRAPHIC_DATA]…" at bounding box center [563, 370] width 1127 height 645
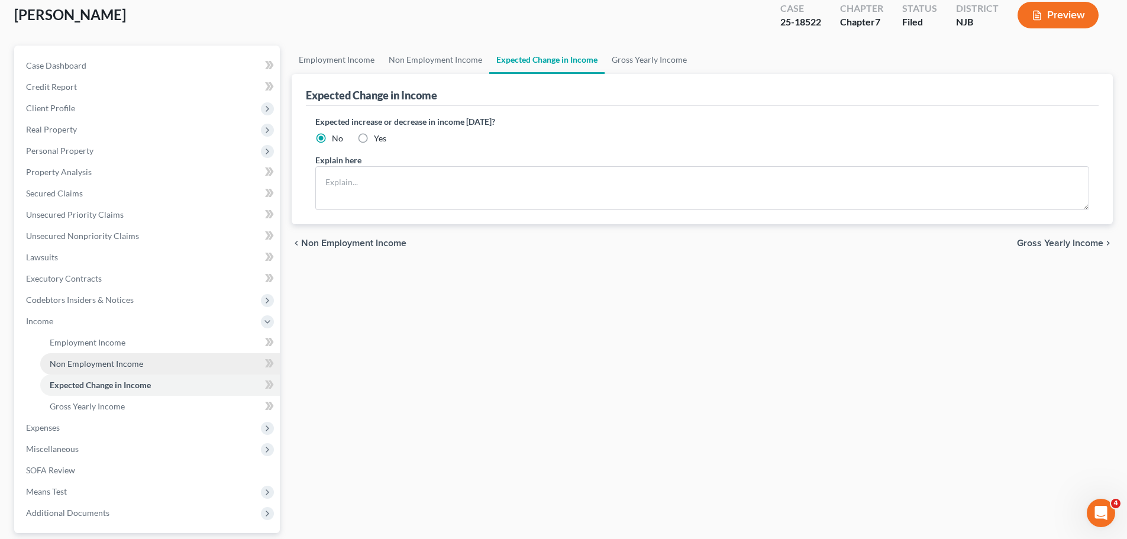
scroll to position [175, 0]
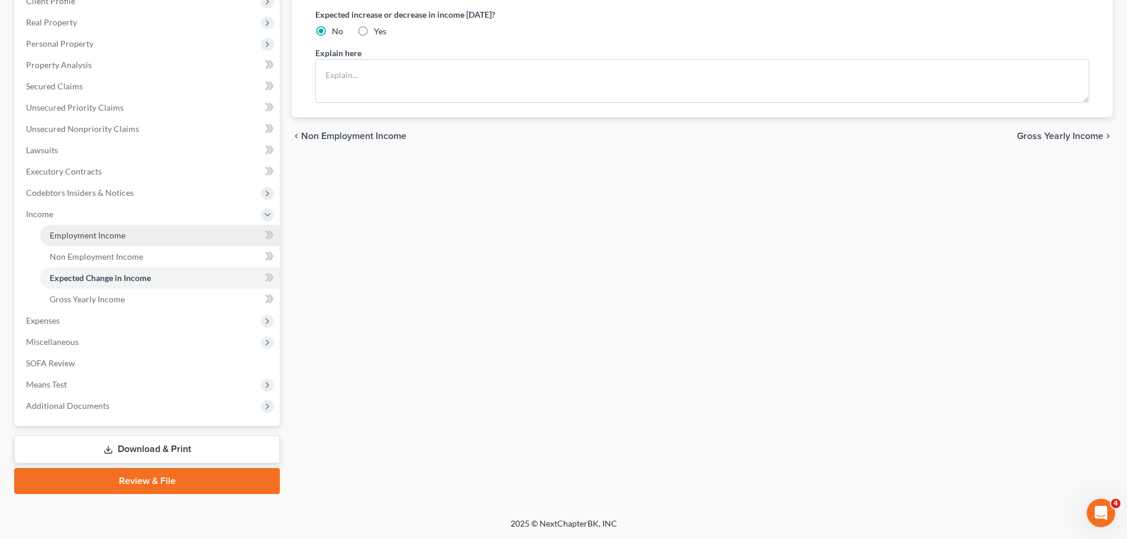
click at [107, 240] on span "Employment Income" at bounding box center [88, 235] width 76 height 10
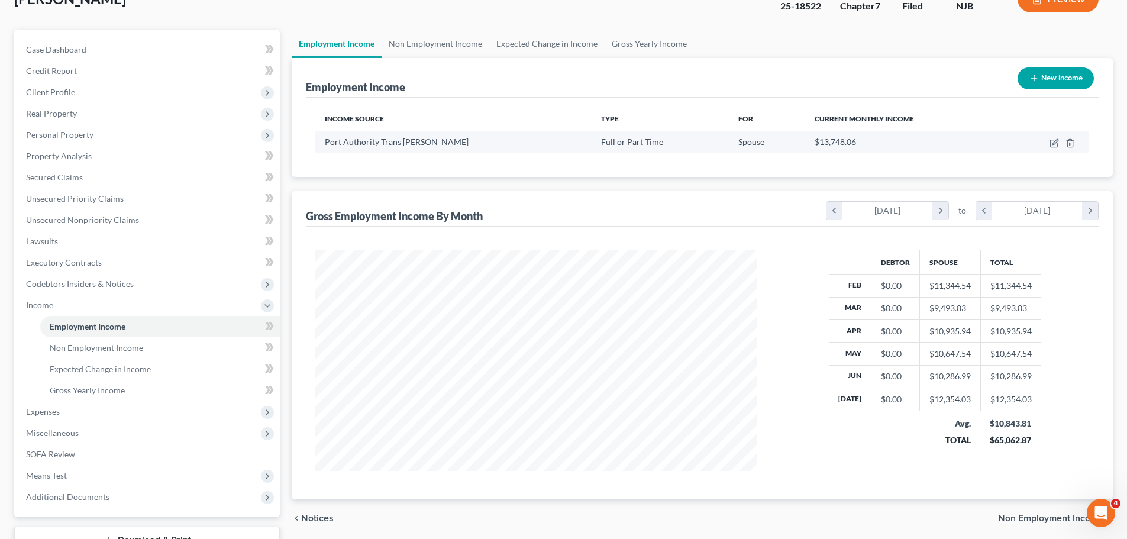
scroll to position [175, 0]
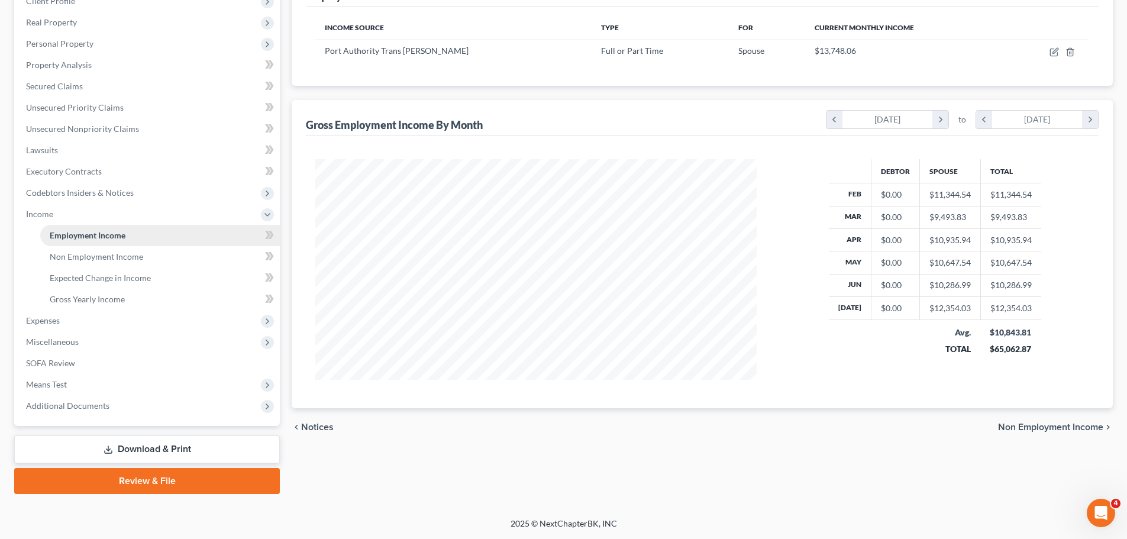
click at [107, 236] on span "Employment Income" at bounding box center [88, 235] width 76 height 10
click at [190, 450] on link "Download & Print" at bounding box center [147, 450] width 266 height 28
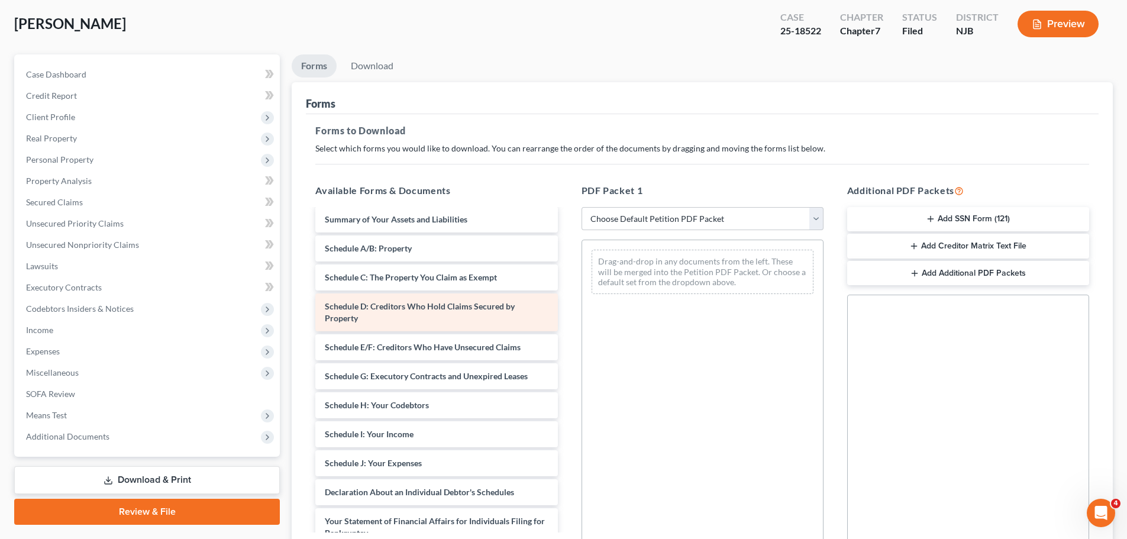
scroll to position [59, 0]
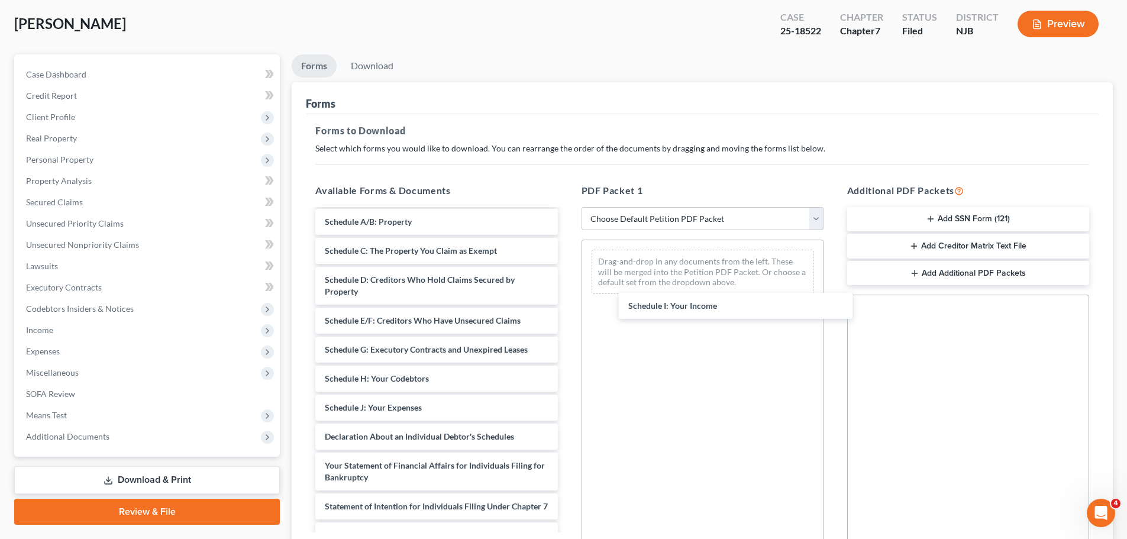
drag, startPoint x: 348, startPoint y: 410, endPoint x: 564, endPoint y: 355, distance: 222.9
click at [567, 290] on div "Schedule I: Your Income Voluntary Petition for Individuals Filing for Bankruptc…" at bounding box center [436, 419] width 261 height 537
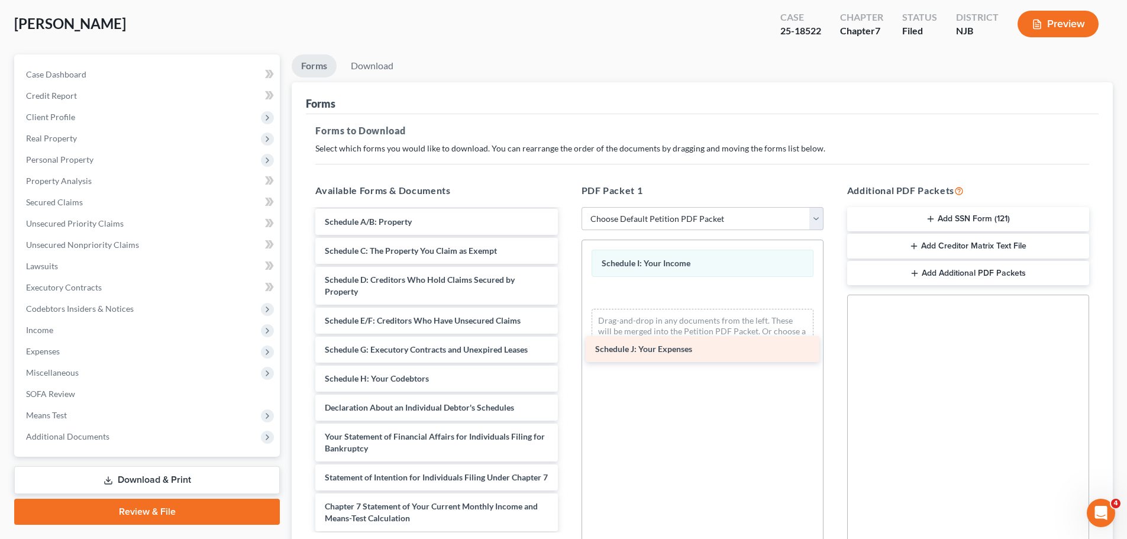
drag, startPoint x: 362, startPoint y: 409, endPoint x: 635, endPoint y: 340, distance: 282.1
click at [567, 341] on div "Schedule J: Your Expenses Voluntary Petition for Individuals Filing for Bankrup…" at bounding box center [436, 405] width 261 height 508
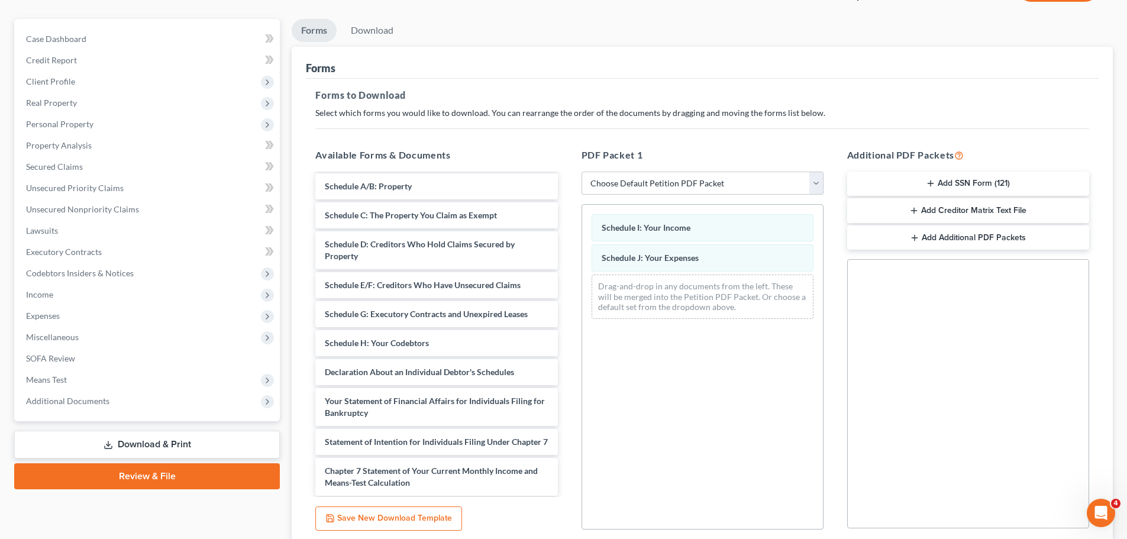
scroll to position [192, 0]
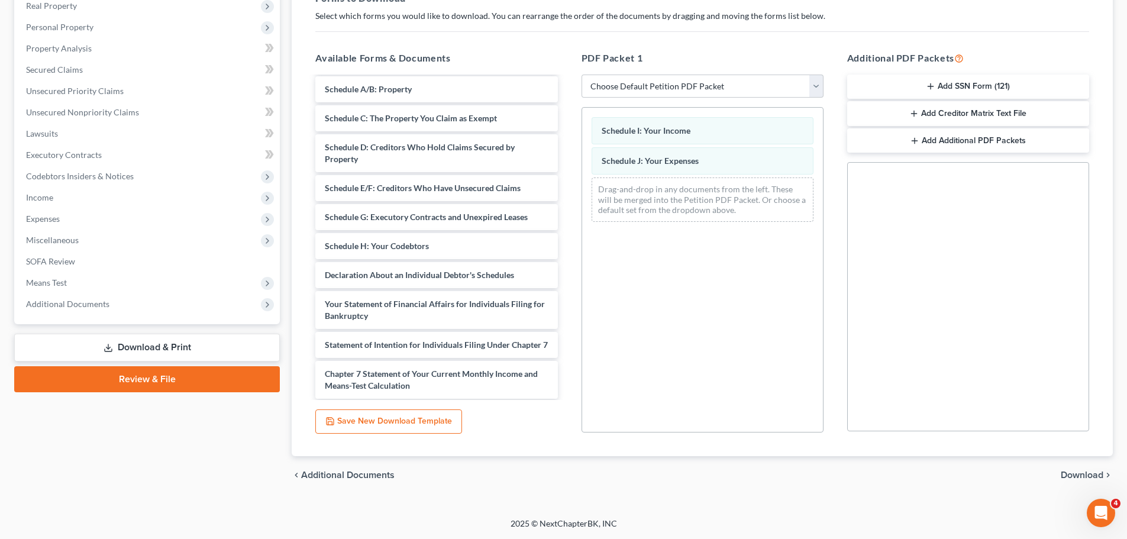
drag, startPoint x: 1080, startPoint y: 477, endPoint x: 1039, endPoint y: 468, distance: 41.8
click at [1074, 476] on span "Download" at bounding box center [1082, 475] width 43 height 9
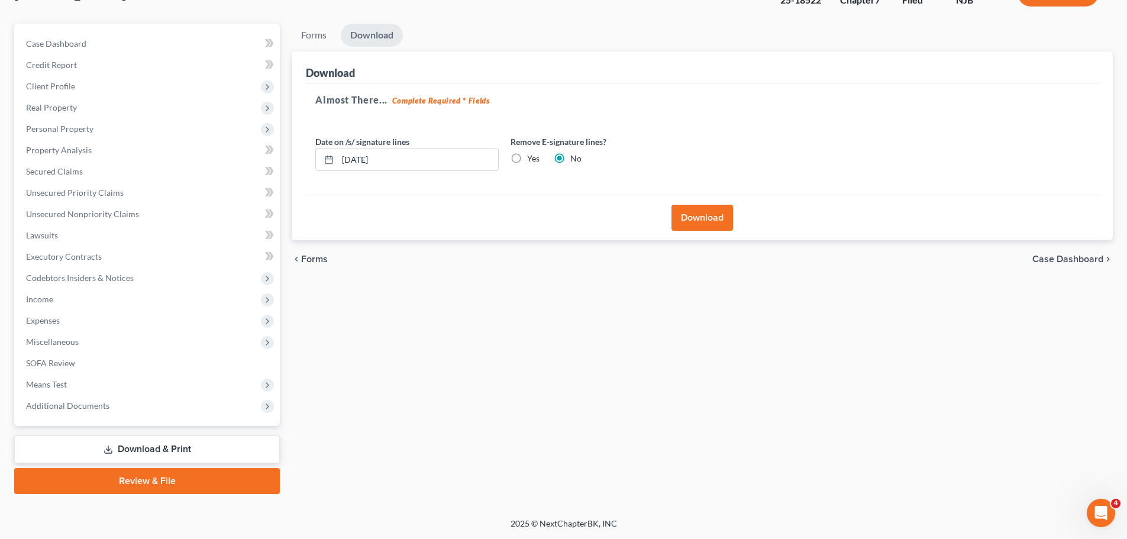
scroll to position [90, 0]
drag, startPoint x: 520, startPoint y: 159, endPoint x: 749, endPoint y: 261, distance: 250.6
click at [527, 159] on label "Yes" at bounding box center [533, 159] width 12 height 12
click at [532, 159] on input "Yes" at bounding box center [536, 157] width 8 height 8
radio input "true"
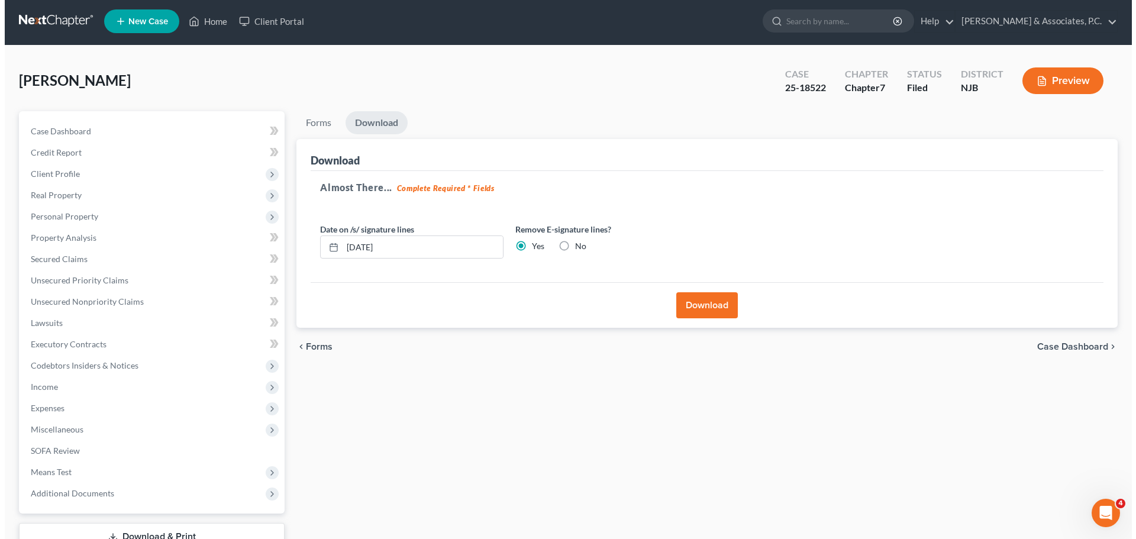
scroll to position [0, 0]
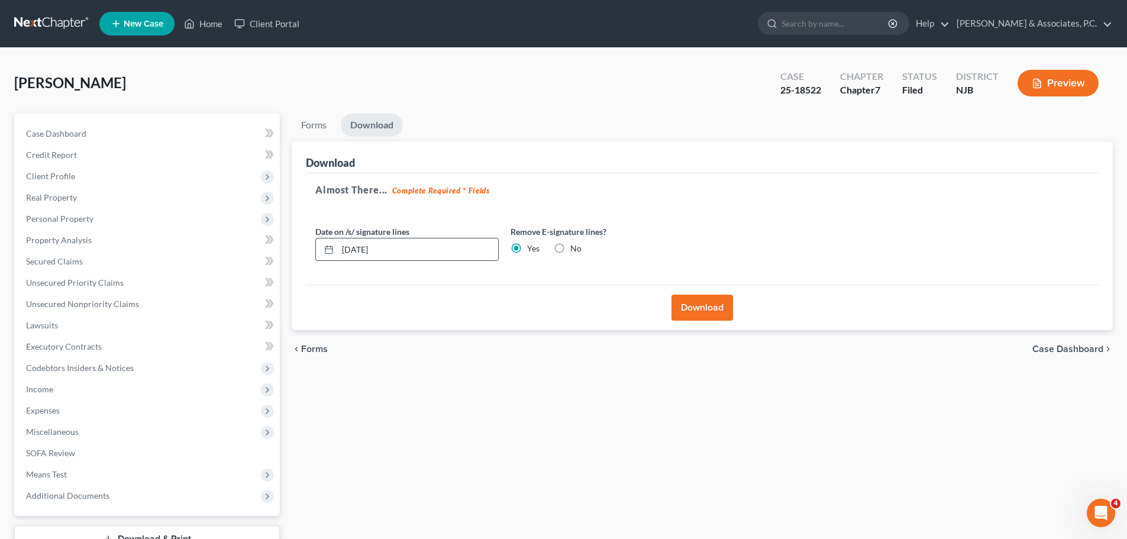
click at [363, 250] on input "[DATE]" at bounding box center [418, 250] width 160 height 22
click at [571, 249] on label "No" at bounding box center [576, 249] width 11 height 12
click at [575, 249] on input "No" at bounding box center [579, 247] width 8 height 8
radio input "true"
drag, startPoint x: 517, startPoint y: 249, endPoint x: 527, endPoint y: 253, distance: 11.2
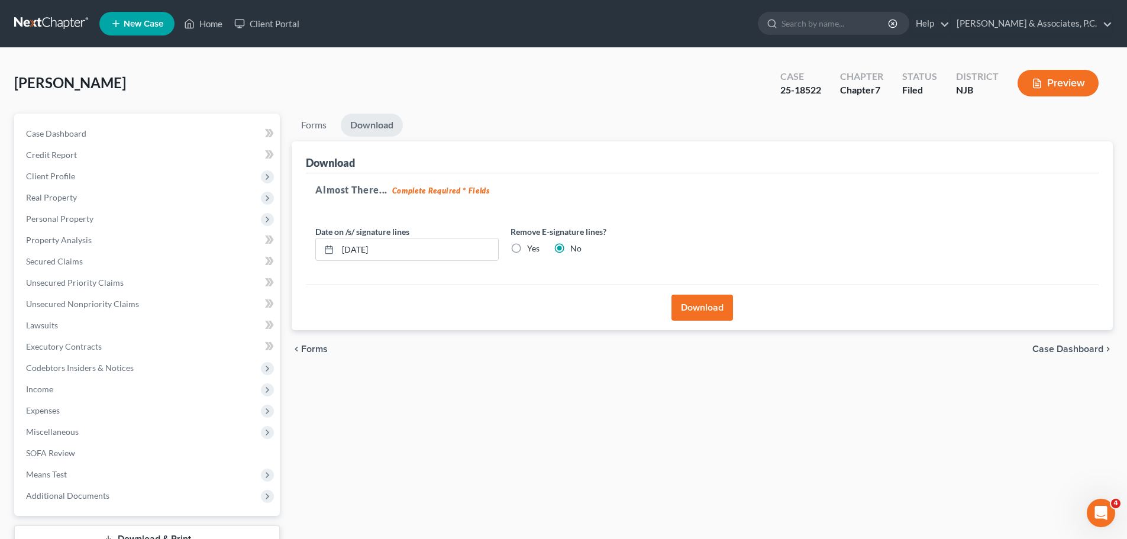
click at [527, 249] on label "Yes" at bounding box center [533, 249] width 12 height 12
click at [532, 249] on input "Yes" at bounding box center [536, 247] width 8 height 8
radio input "true"
radio input "false"
click at [705, 307] on button "Download" at bounding box center [703, 308] width 62 height 26
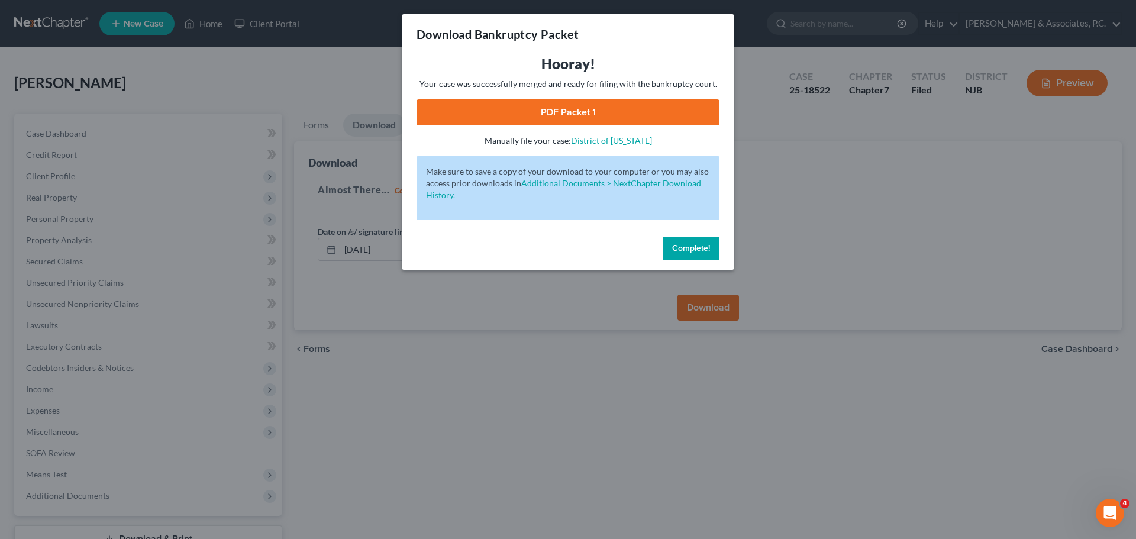
click at [568, 111] on link "PDF Packet 1" at bounding box center [568, 112] width 303 height 26
